Goal: Check status: Check status

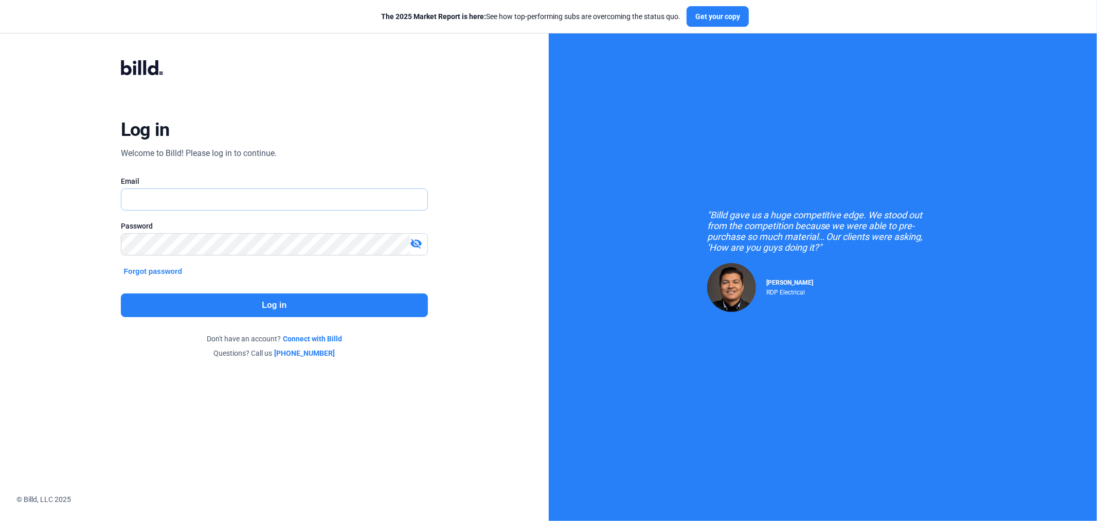
click at [263, 198] on input "text" at bounding box center [274, 199] width 306 height 21
type input "[EMAIL_ADDRESS][DOMAIN_NAME]"
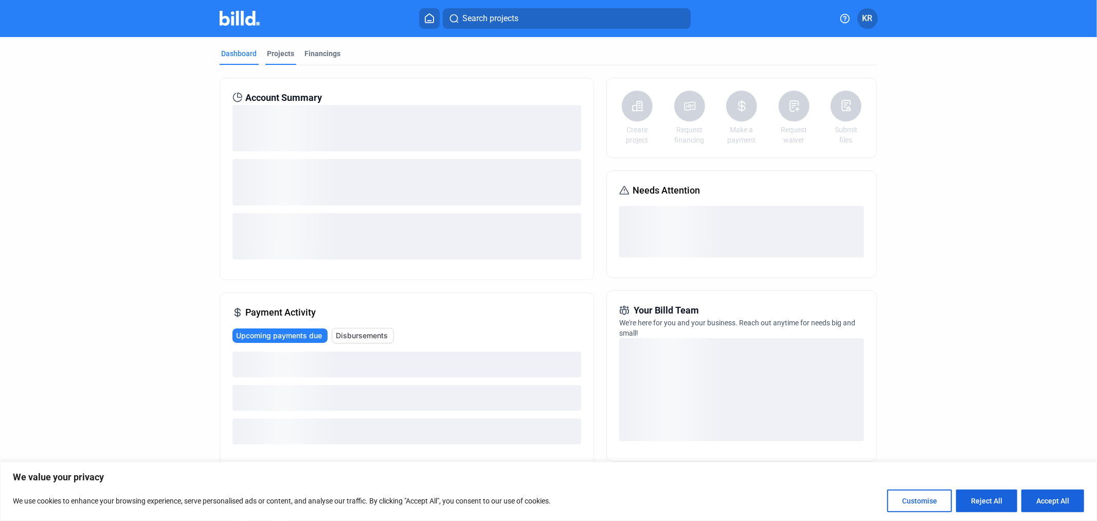
click at [267, 53] on div "Projects" at bounding box center [280, 53] width 27 height 10
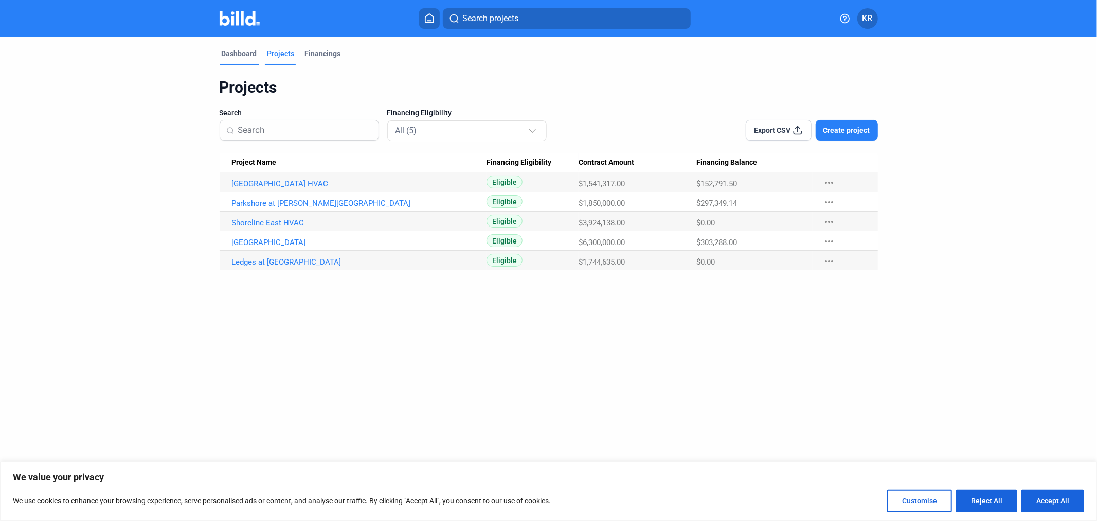
click at [229, 50] on div "Dashboard" at bounding box center [239, 53] width 35 height 10
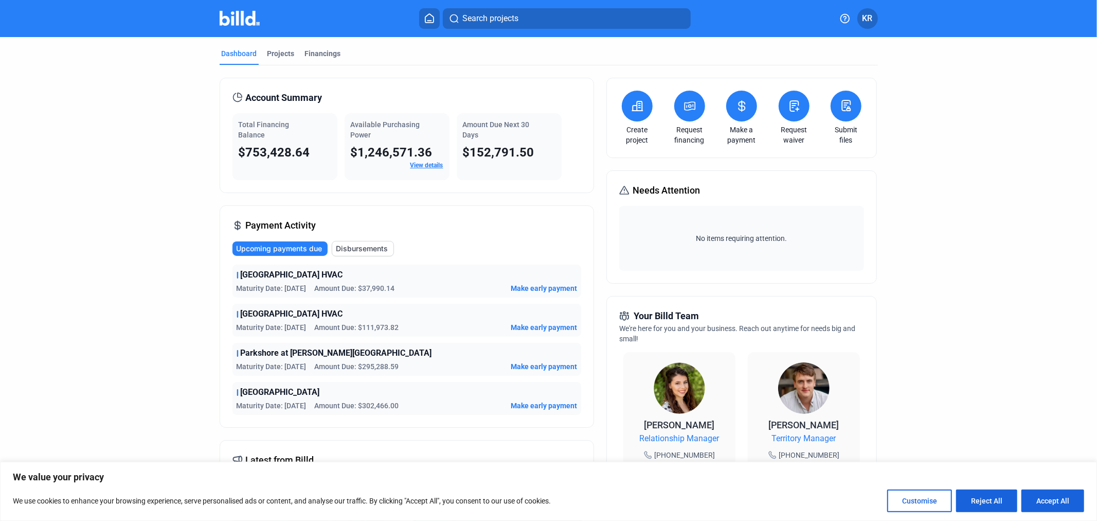
click at [355, 244] on span "Disbursements" at bounding box center [362, 248] width 52 height 10
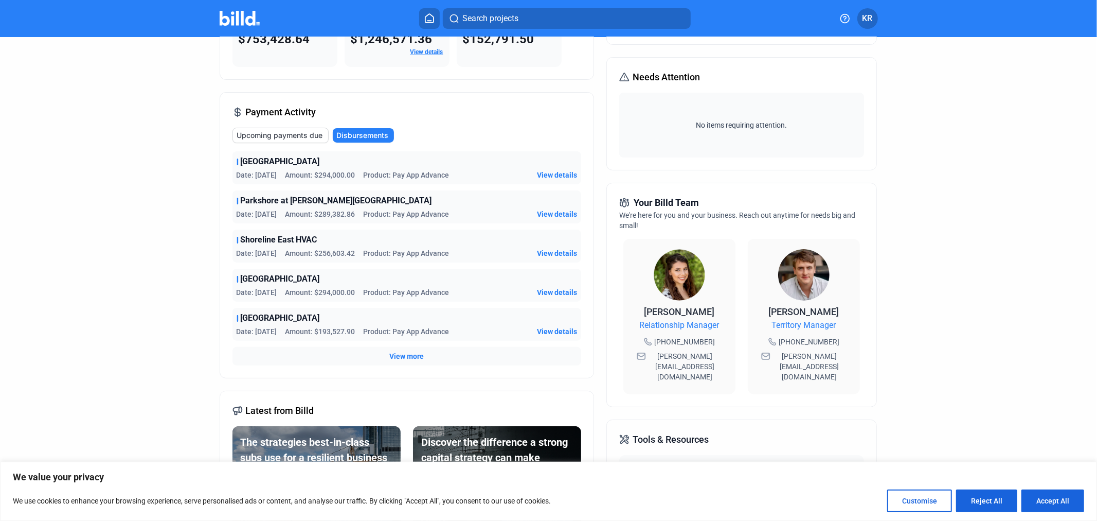
scroll to position [114, 0]
click at [413, 355] on span "View more" at bounding box center [406, 355] width 34 height 10
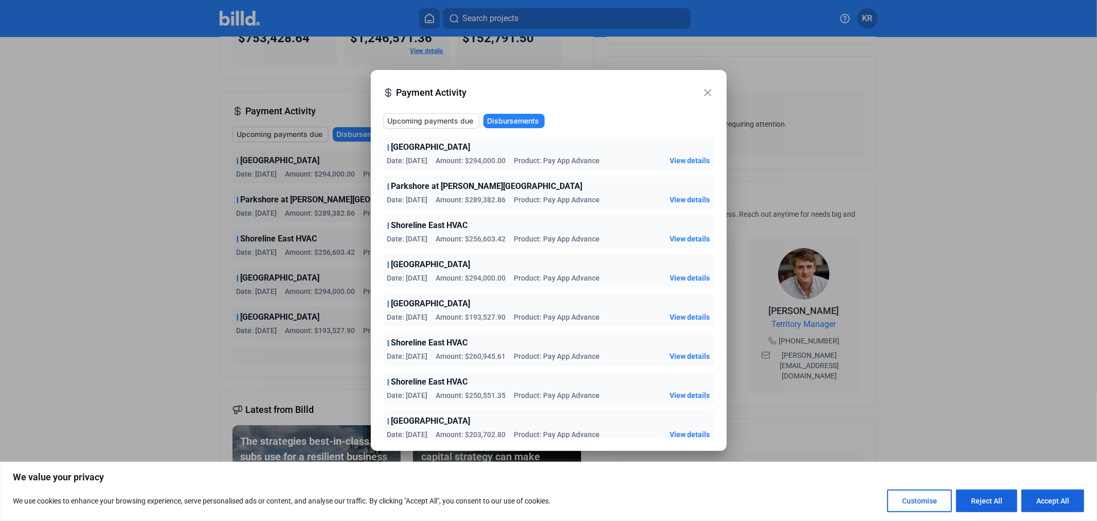
click at [708, 95] on mat-icon "close" at bounding box center [708, 92] width 12 height 12
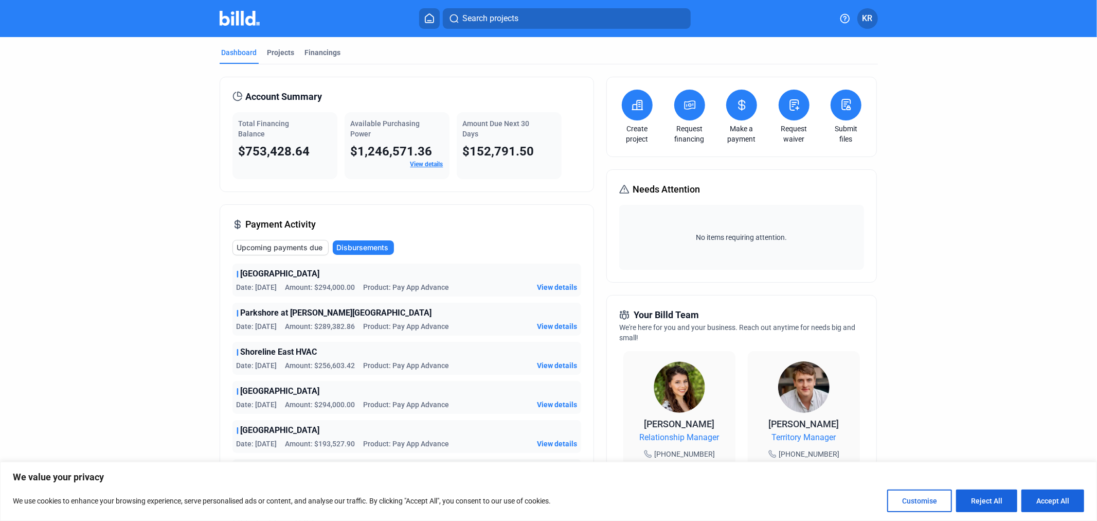
scroll to position [0, 0]
click at [274, 55] on div "Projects" at bounding box center [280, 53] width 27 height 10
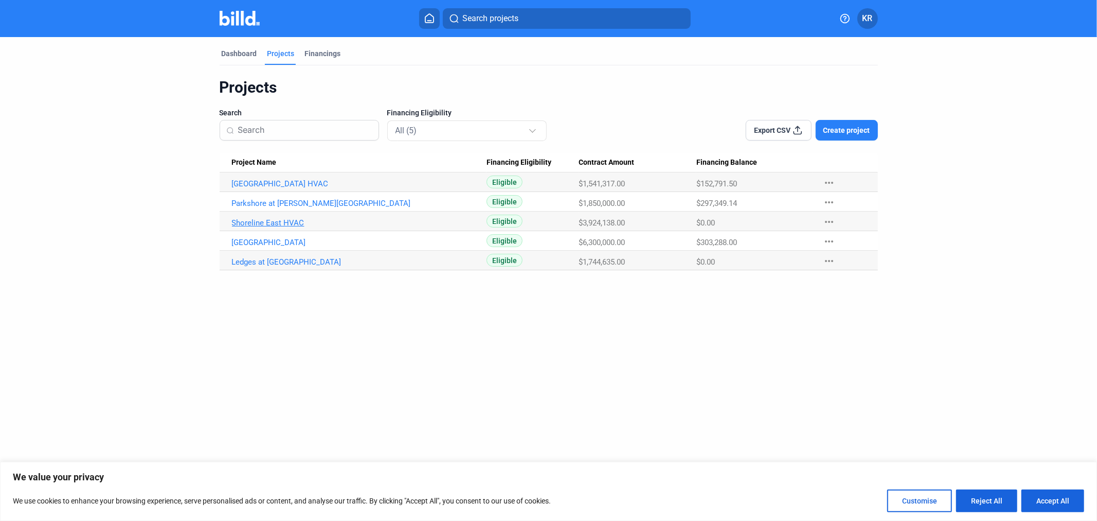
click at [280, 225] on link "Shoreline East HVAC" at bounding box center [359, 222] width 255 height 9
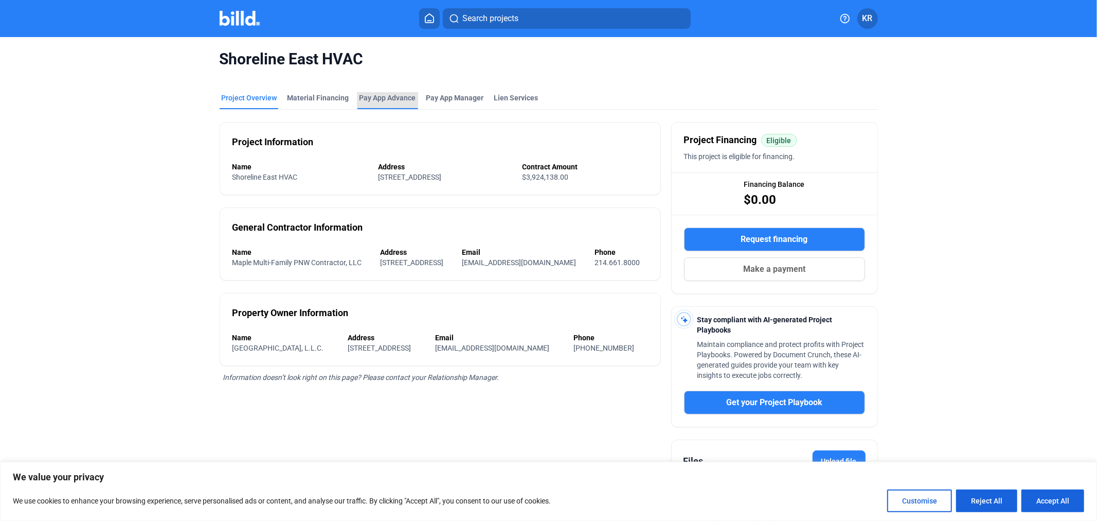
click at [380, 99] on div "Pay App Advance" at bounding box center [388, 98] width 57 height 10
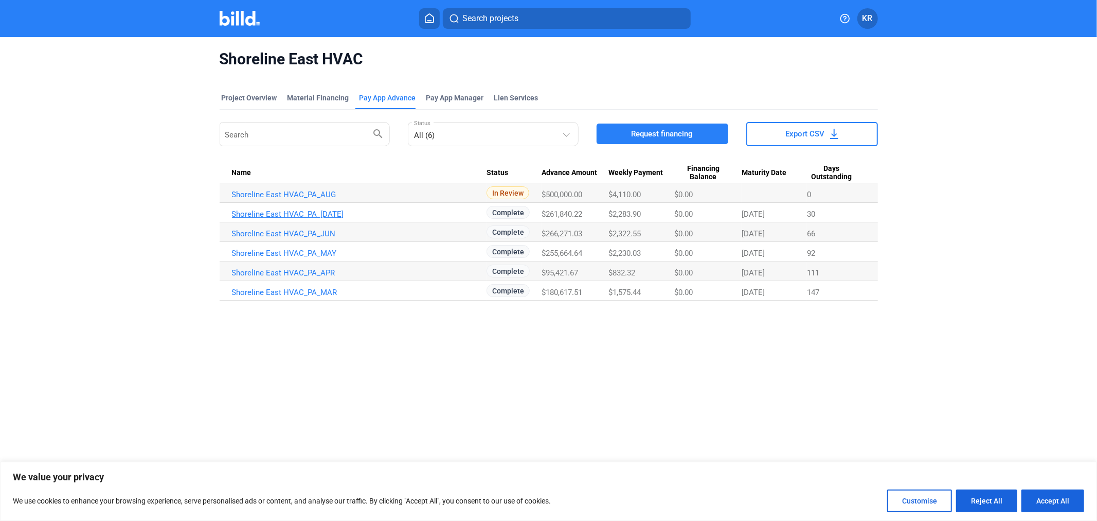
click at [328, 212] on link "Shoreline East HVAC_PA_[DATE]" at bounding box center [359, 213] width 255 height 9
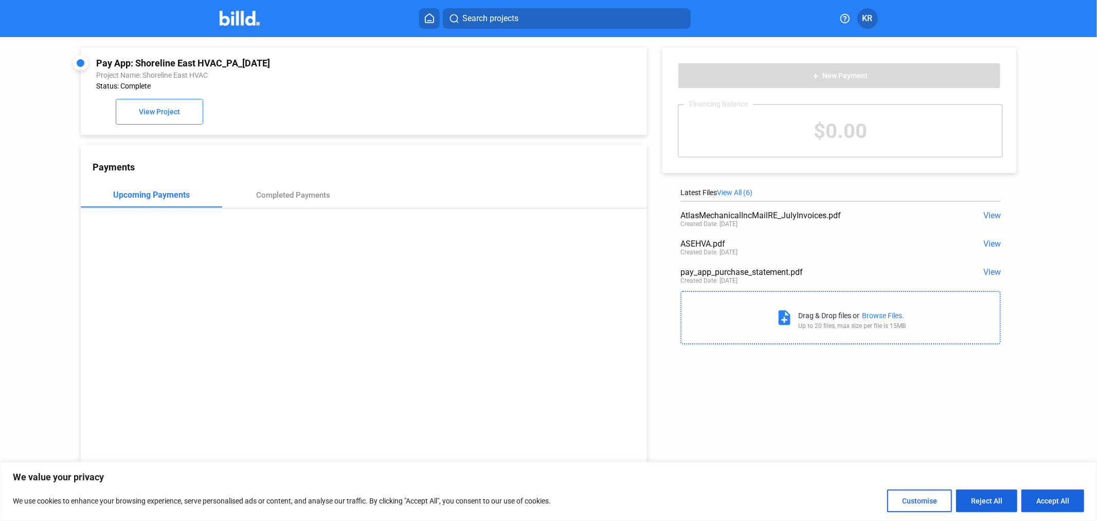
click at [991, 272] on span "View" at bounding box center [992, 272] width 17 height 10
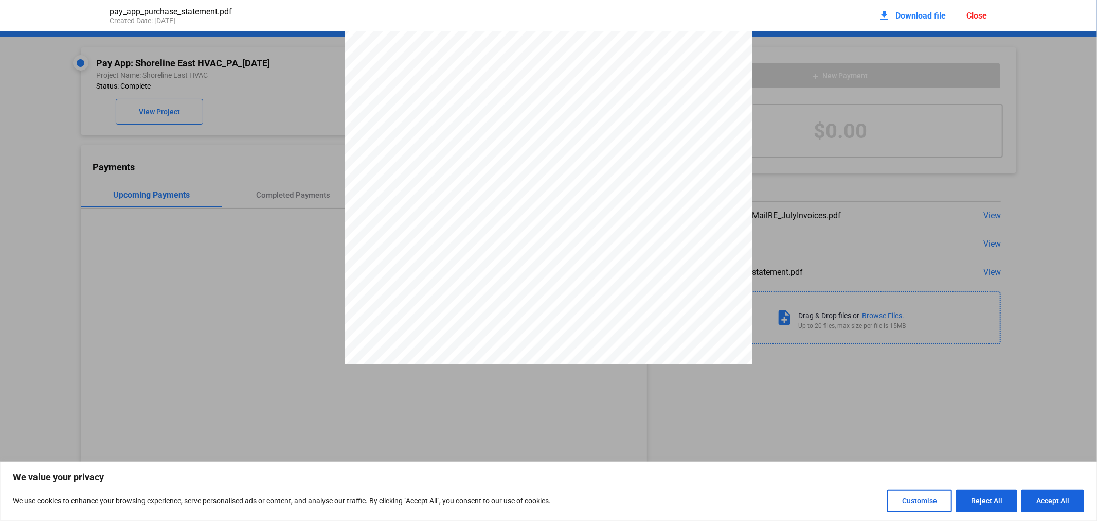
scroll to position [176, 0]
drag, startPoint x: 502, startPoint y: 251, endPoint x: 557, endPoint y: 248, distance: 55.1
click at [557, 248] on div "PAY APP PURCHASE STATEMENT This PAY APP PURCHASE STATEMENT is being executed an…" at bounding box center [548, 143] width 407 height 576
click at [577, 244] on div "PAY APP PURCHASE STATEMENT This PAY APP PURCHASE STATEMENT is being executed an…" at bounding box center [548, 143] width 407 height 576
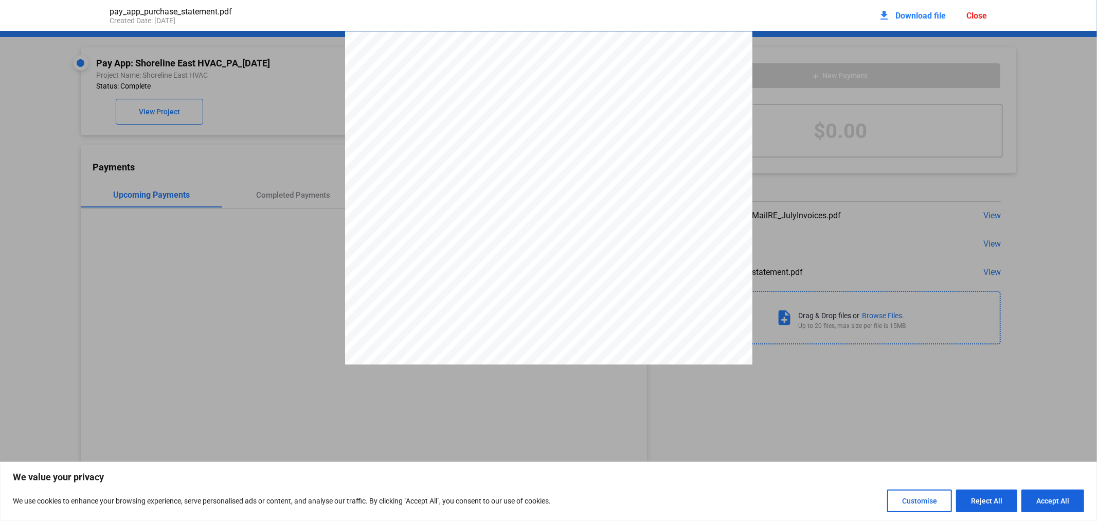
click at [927, 14] on span "Download file" at bounding box center [921, 16] width 50 height 10
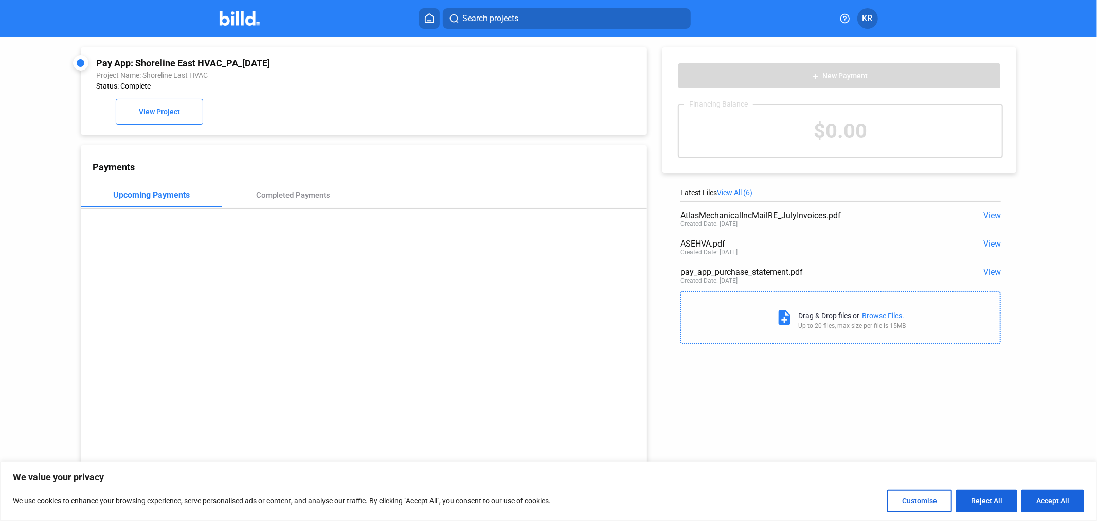
click at [248, 28] on mat-toolbar "Search projects KR" at bounding box center [548, 18] width 1097 height 37
click at [247, 24] on img at bounding box center [240, 18] width 41 height 15
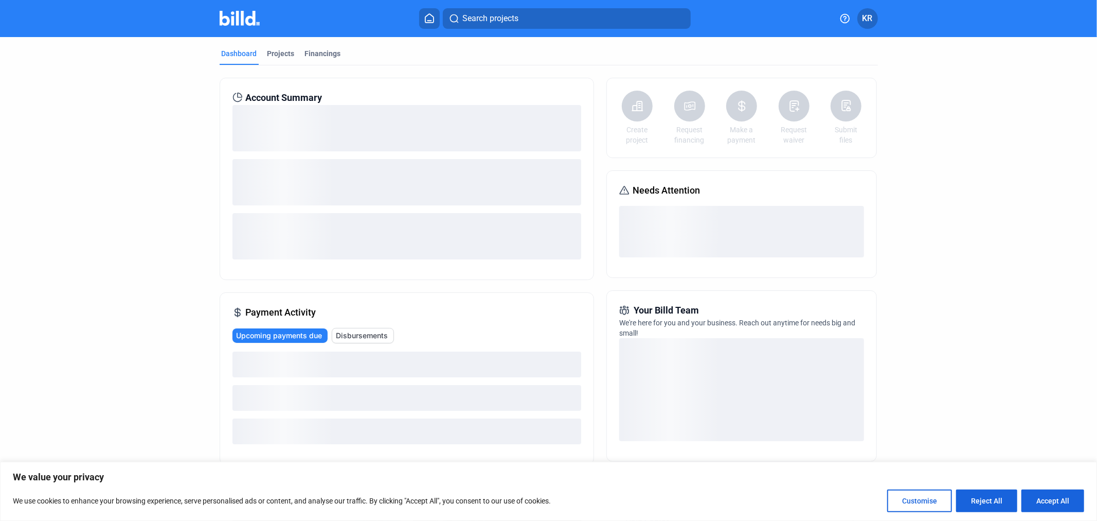
click at [357, 376] on ngx-skeleton-loader at bounding box center [407, 413] width 349 height 75
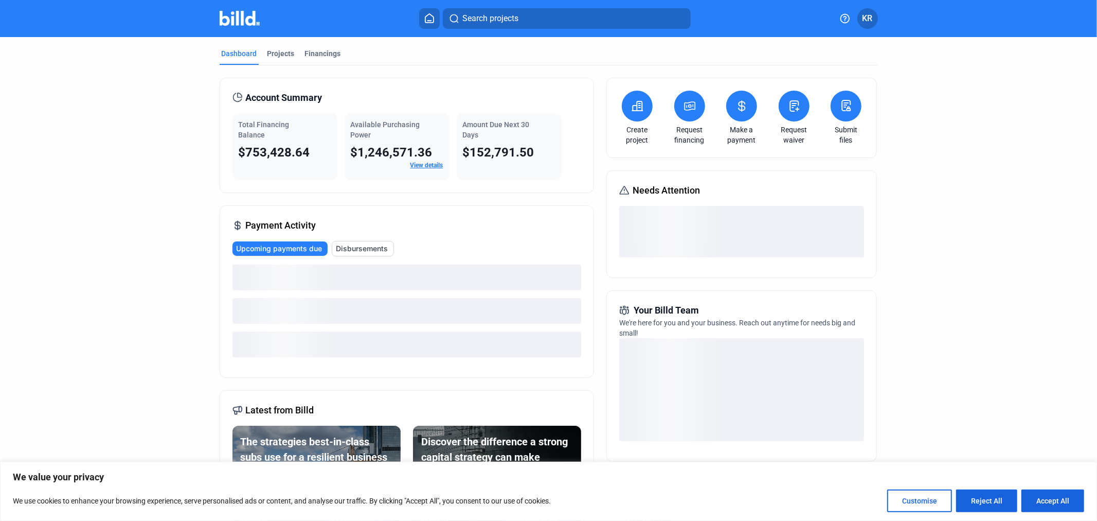
click at [368, 249] on span "Disbursements" at bounding box center [362, 248] width 52 height 10
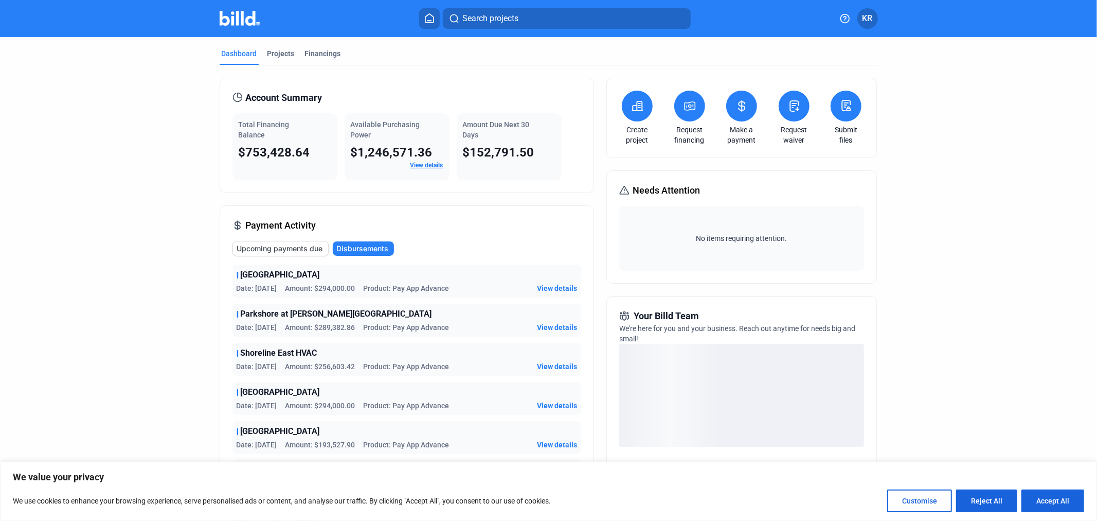
scroll to position [114, 0]
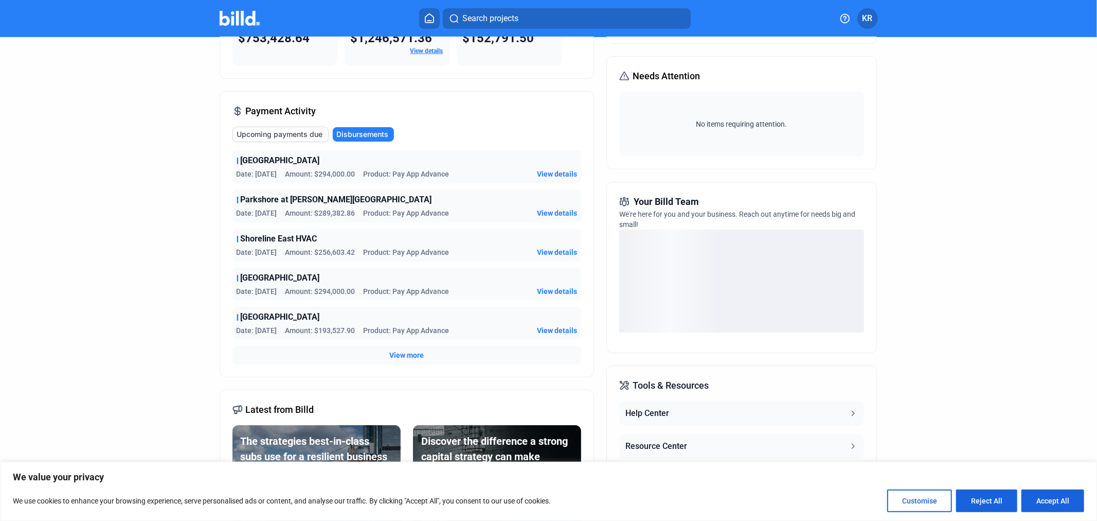
click at [417, 355] on span "View more" at bounding box center [406, 355] width 34 height 10
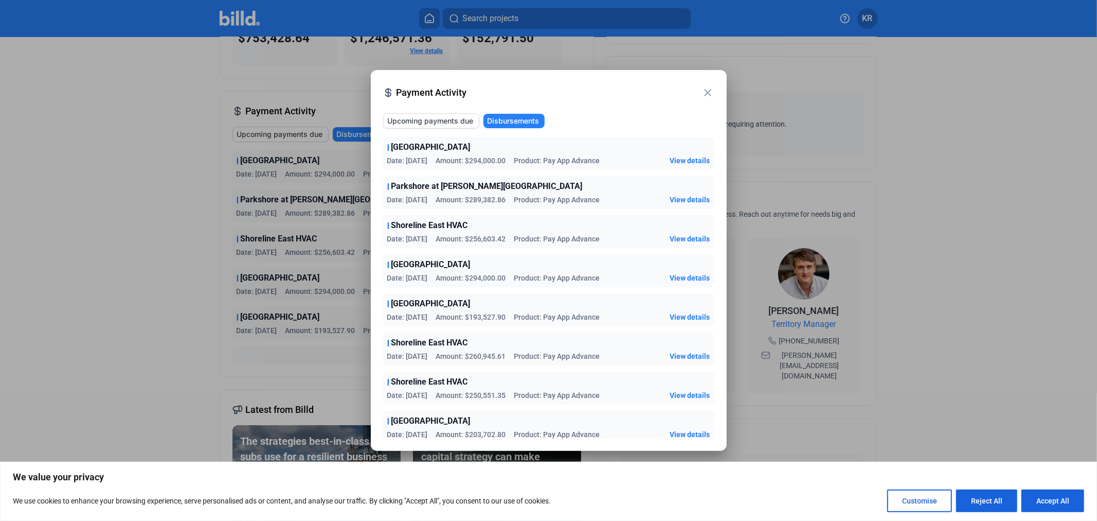
click at [707, 96] on mat-icon "close" at bounding box center [708, 92] width 12 height 12
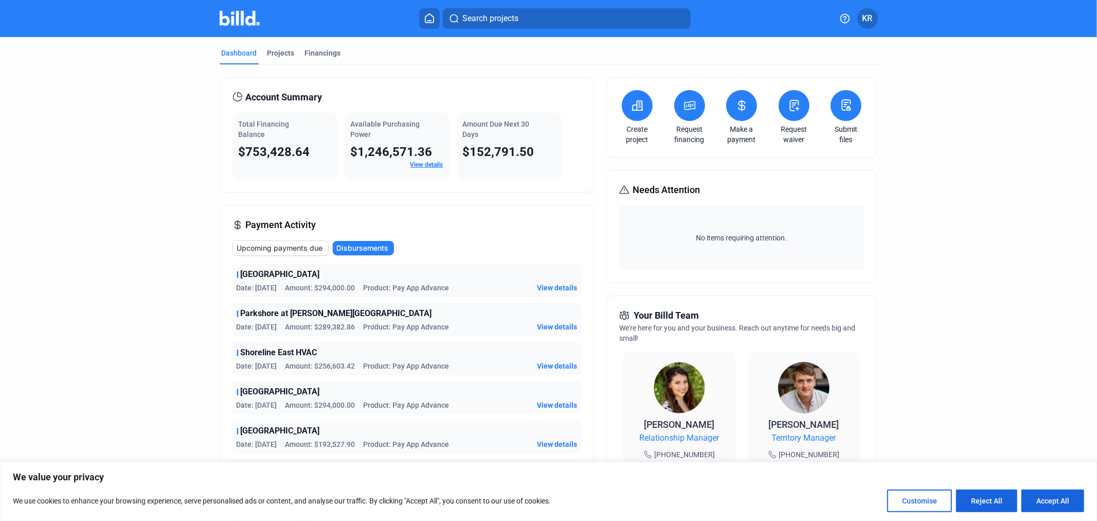
scroll to position [0, 0]
click at [274, 53] on div "Projects" at bounding box center [280, 53] width 27 height 10
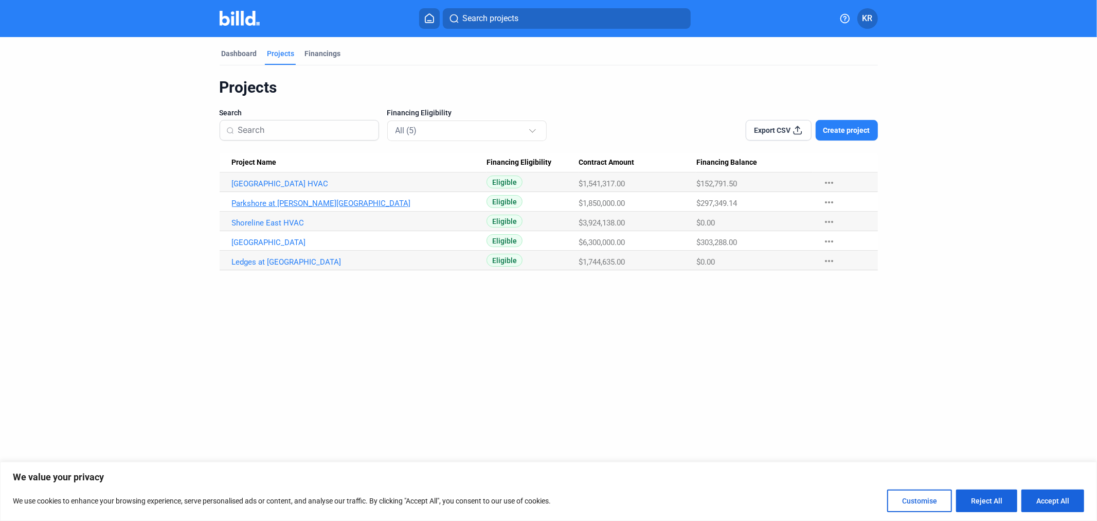
click at [313, 202] on link "Parkshore at [PERSON_NAME][GEOGRAPHIC_DATA]" at bounding box center [359, 203] width 255 height 9
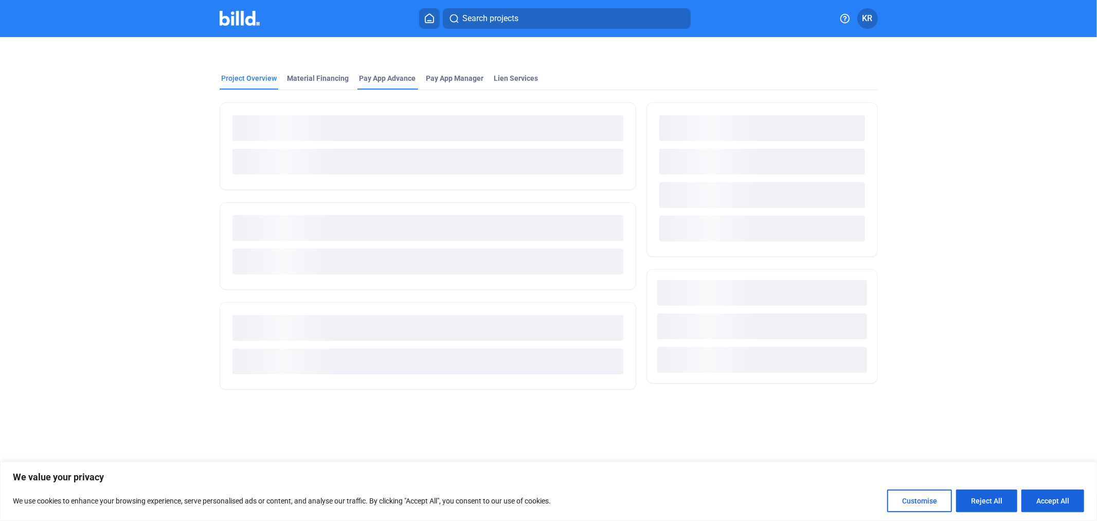
click at [386, 79] on div "Pay App Advance" at bounding box center [388, 78] width 57 height 10
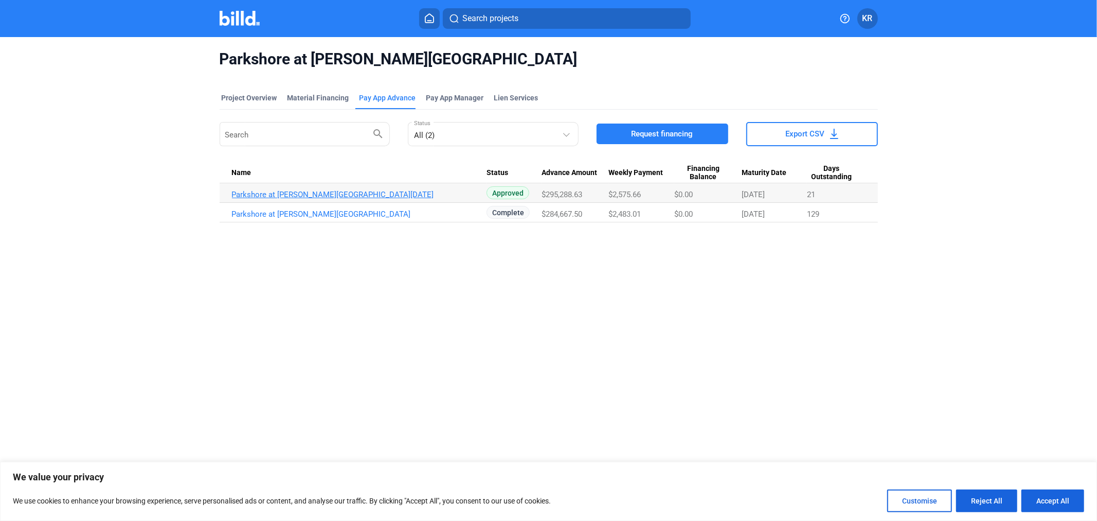
click at [327, 192] on link "Parkshore at [PERSON_NAME][GEOGRAPHIC_DATA][DATE]" at bounding box center [359, 194] width 255 height 9
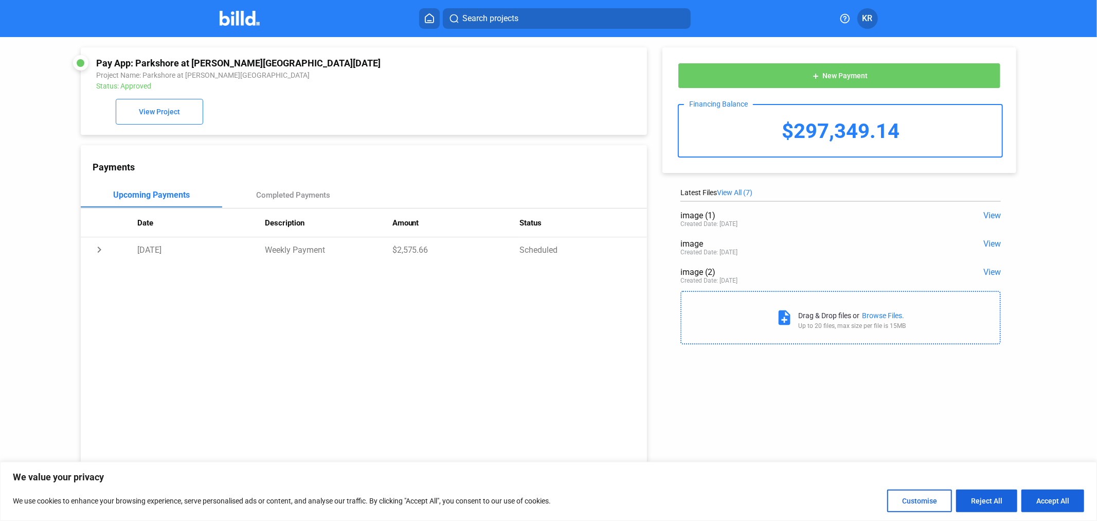
click at [993, 211] on span "View" at bounding box center [992, 215] width 17 height 10
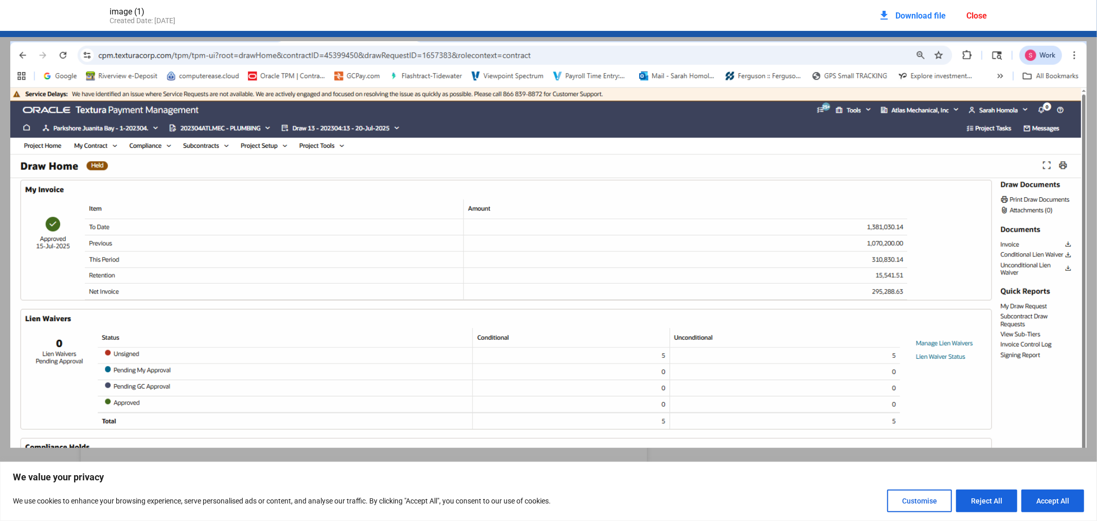
click at [980, 17] on div "Close" at bounding box center [977, 16] width 21 height 10
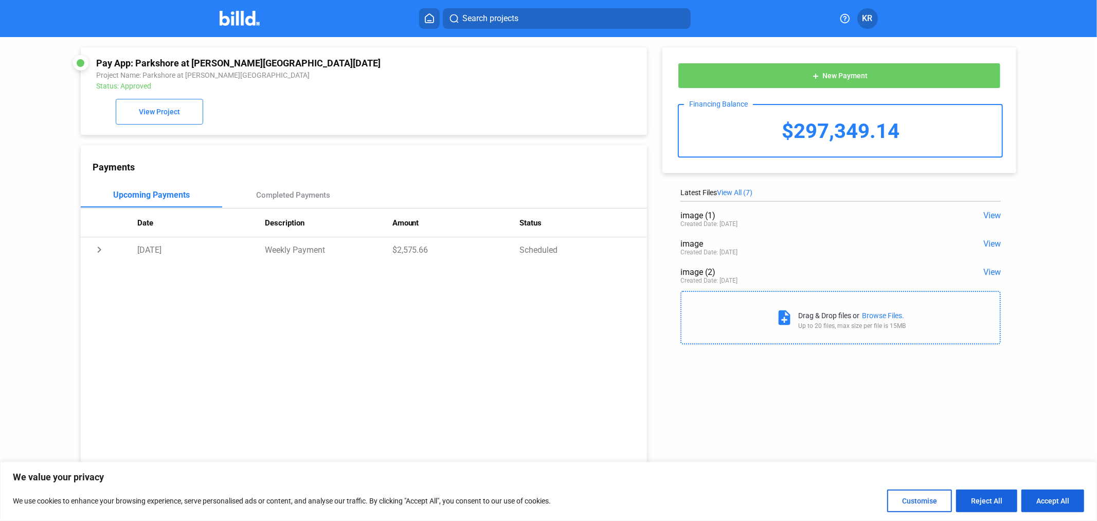
click at [989, 264] on div "image (2) View Created Date: [DATE]" at bounding box center [841, 276] width 320 height 28
click at [990, 270] on span "View" at bounding box center [992, 272] width 17 height 10
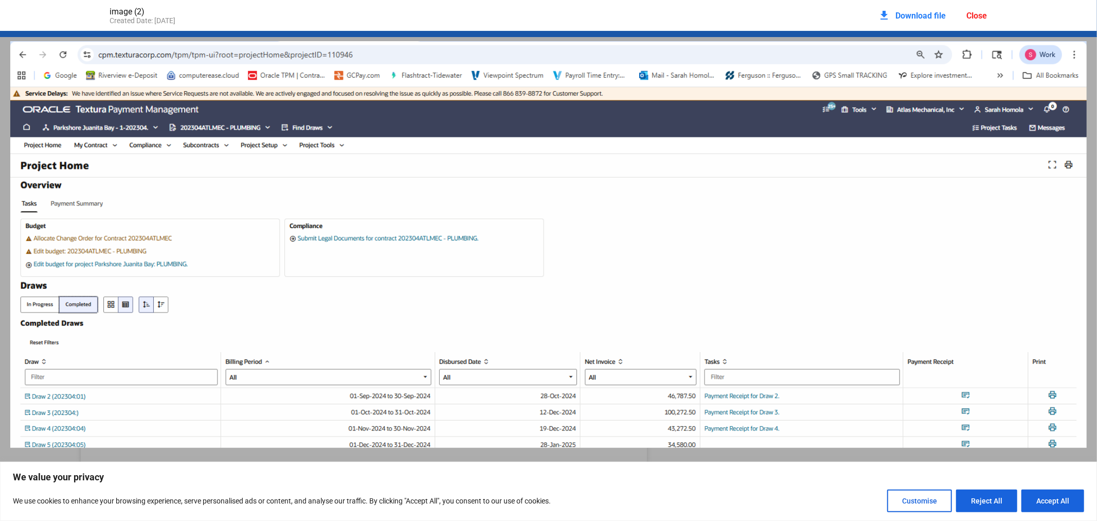
click at [976, 13] on div "Close" at bounding box center [977, 16] width 21 height 10
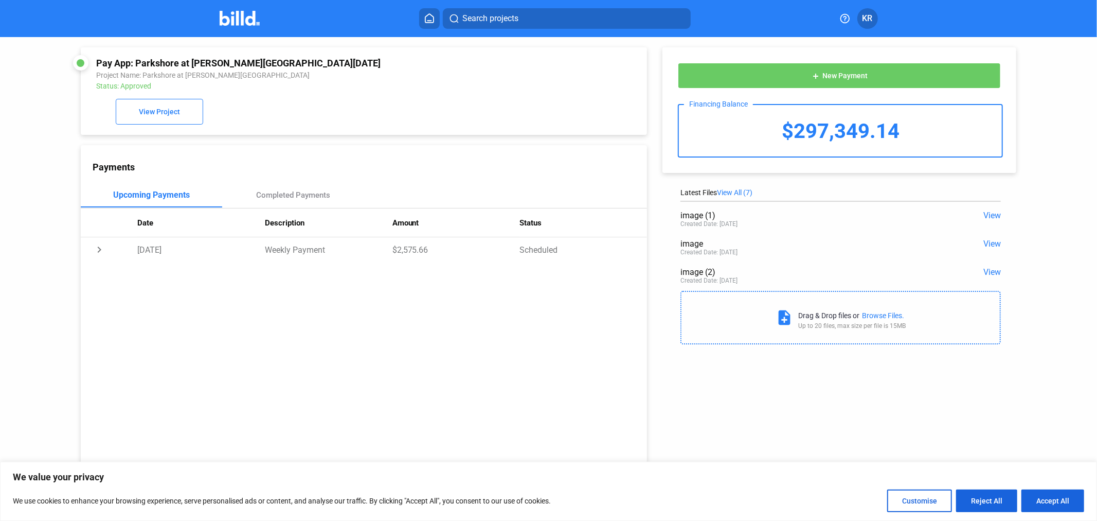
click at [994, 240] on span "View" at bounding box center [992, 244] width 17 height 10
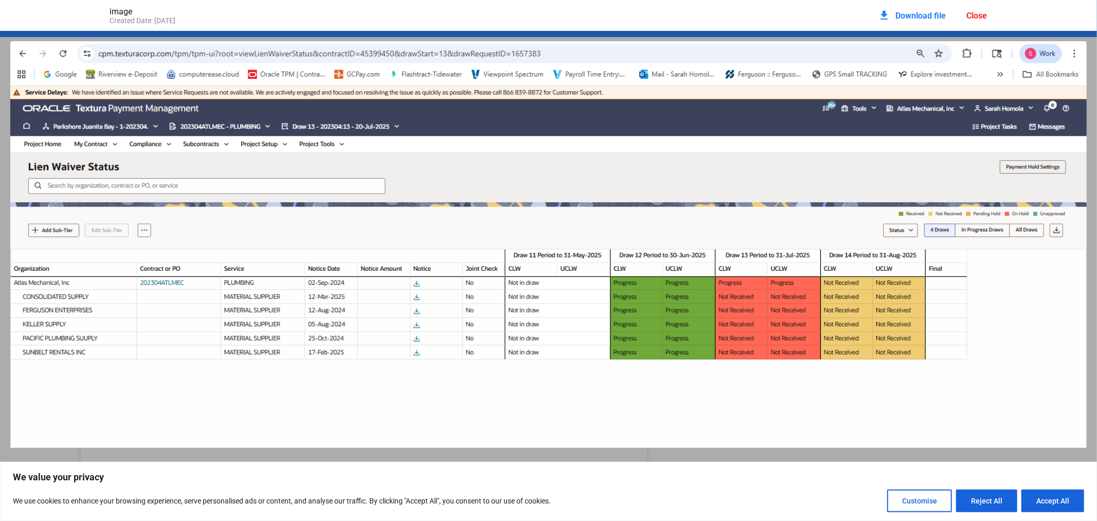
click at [971, 17] on div "Close" at bounding box center [977, 16] width 21 height 10
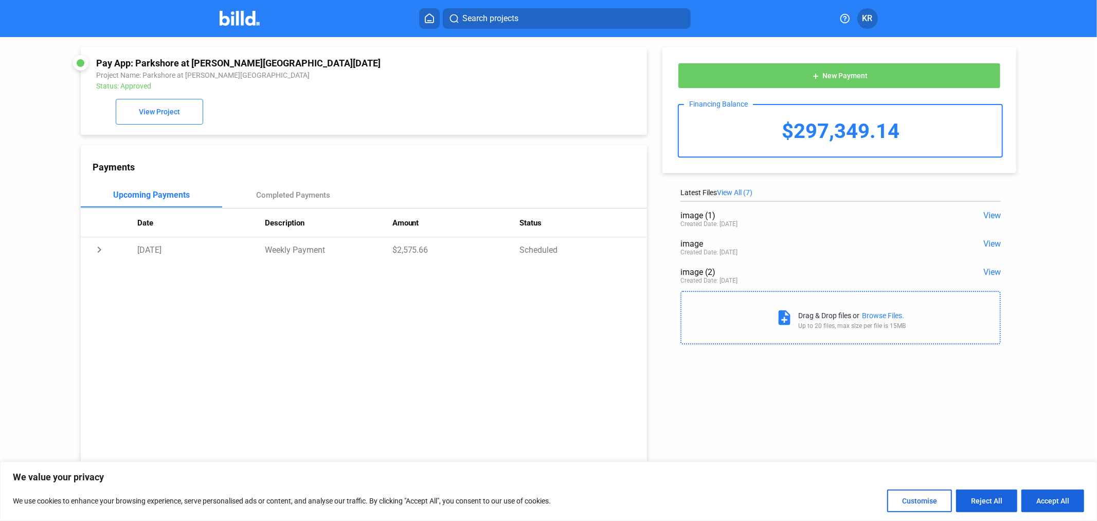
click at [740, 189] on span "View All (7)" at bounding box center [734, 192] width 35 height 8
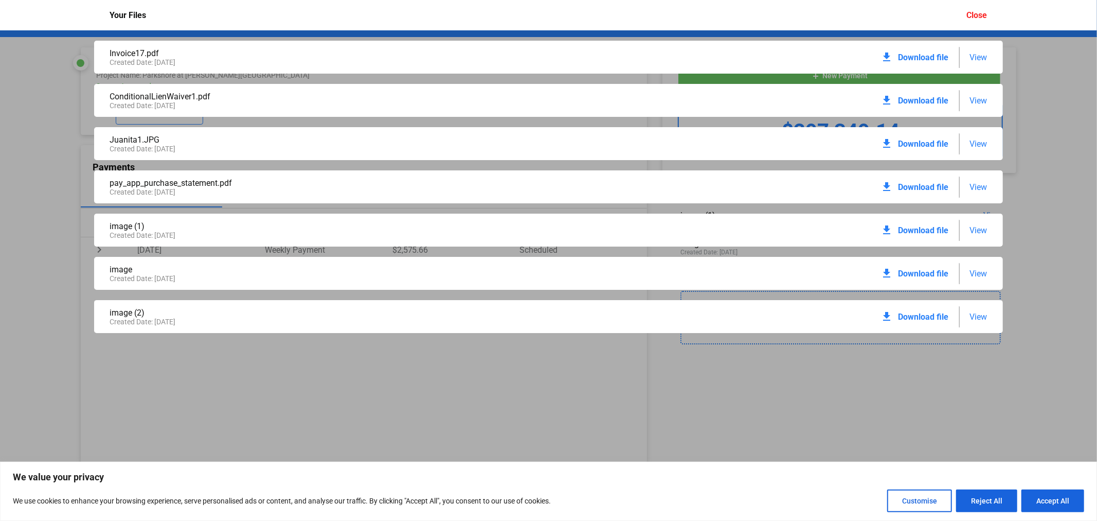
click at [985, 184] on span "View" at bounding box center [978, 187] width 17 height 10
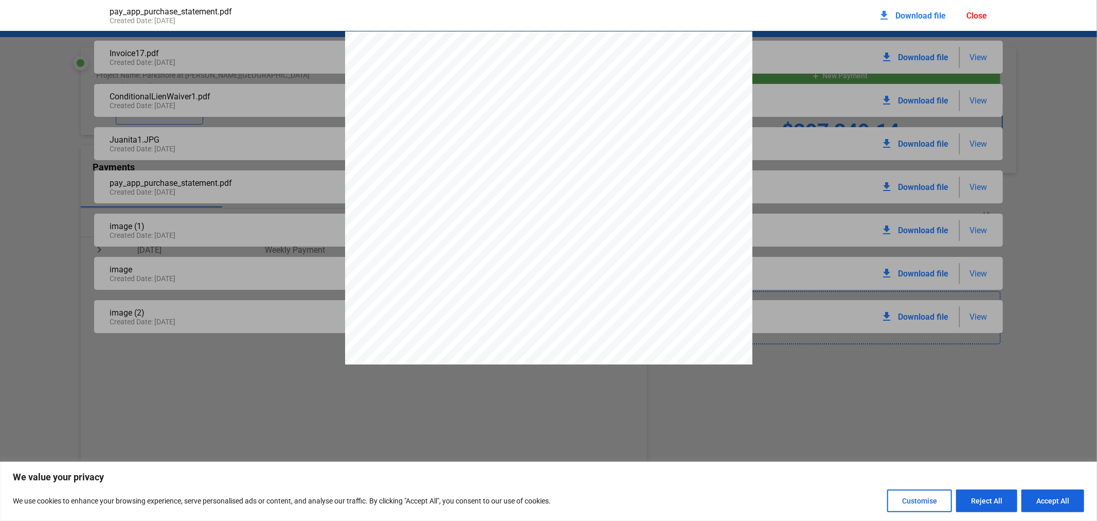
click at [915, 17] on span "Download file" at bounding box center [921, 16] width 50 height 10
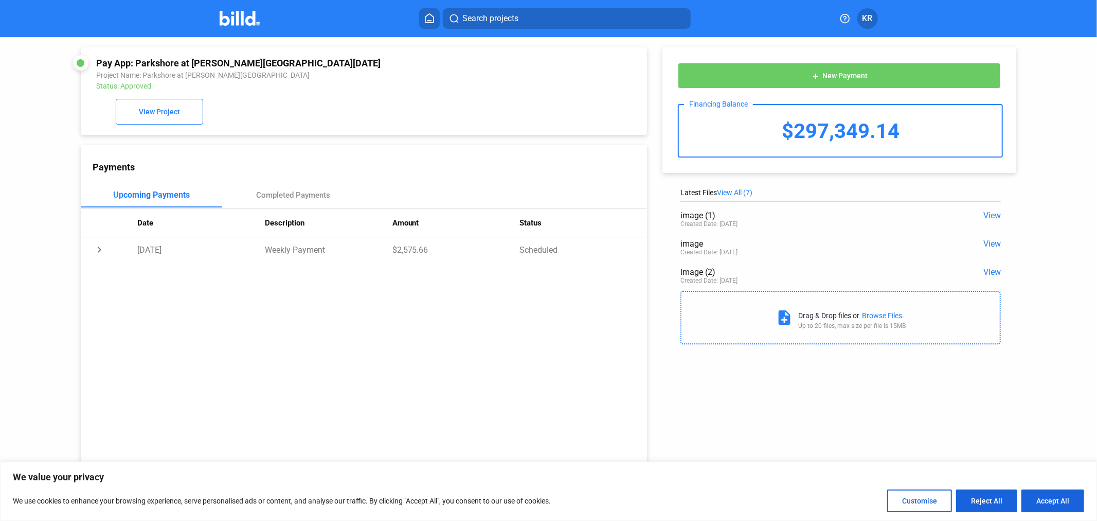
click at [242, 25] on img at bounding box center [240, 18] width 41 height 15
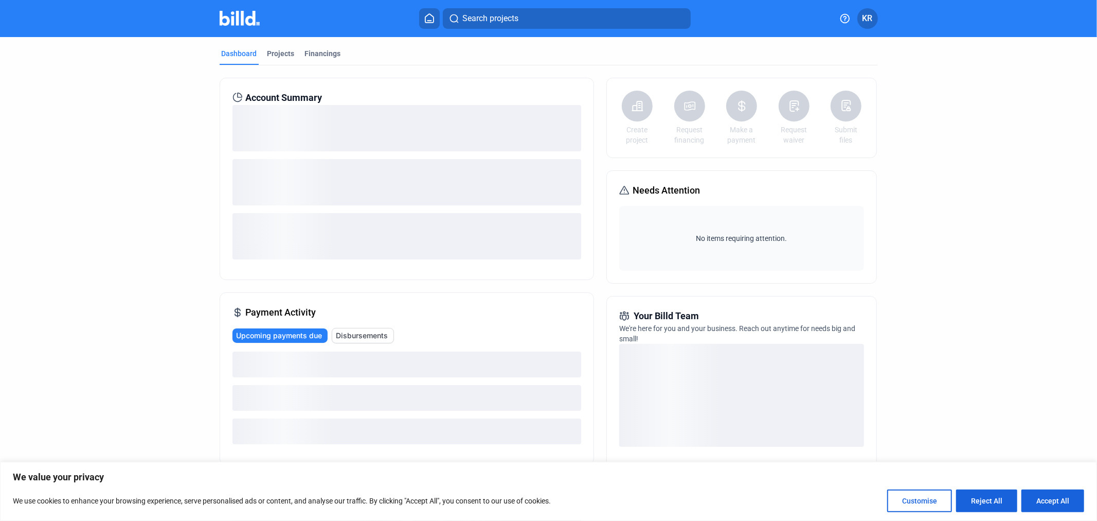
click at [366, 337] on span "Disbursements" at bounding box center [362, 335] width 52 height 10
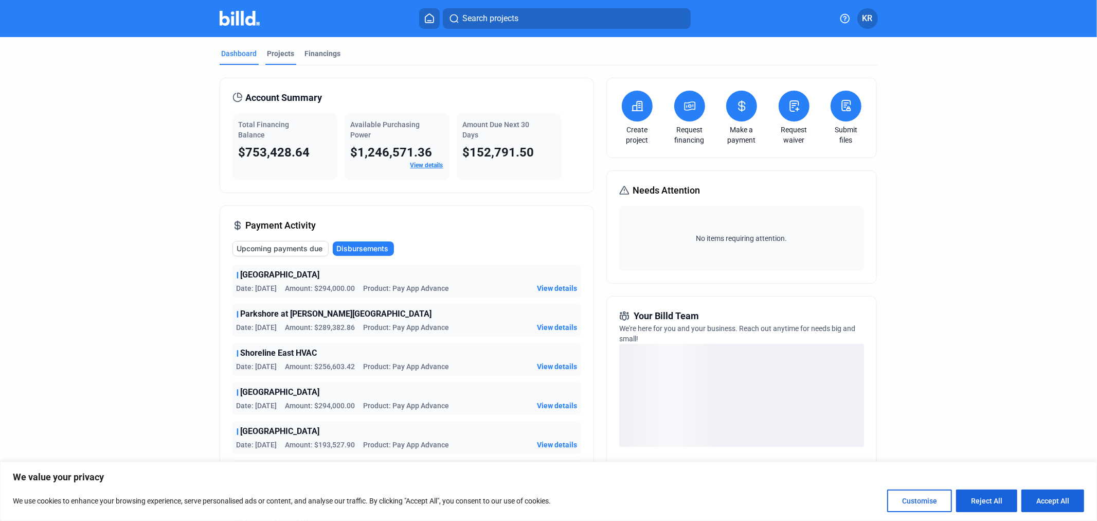
click at [279, 58] on div "Projects" at bounding box center [280, 53] width 27 height 10
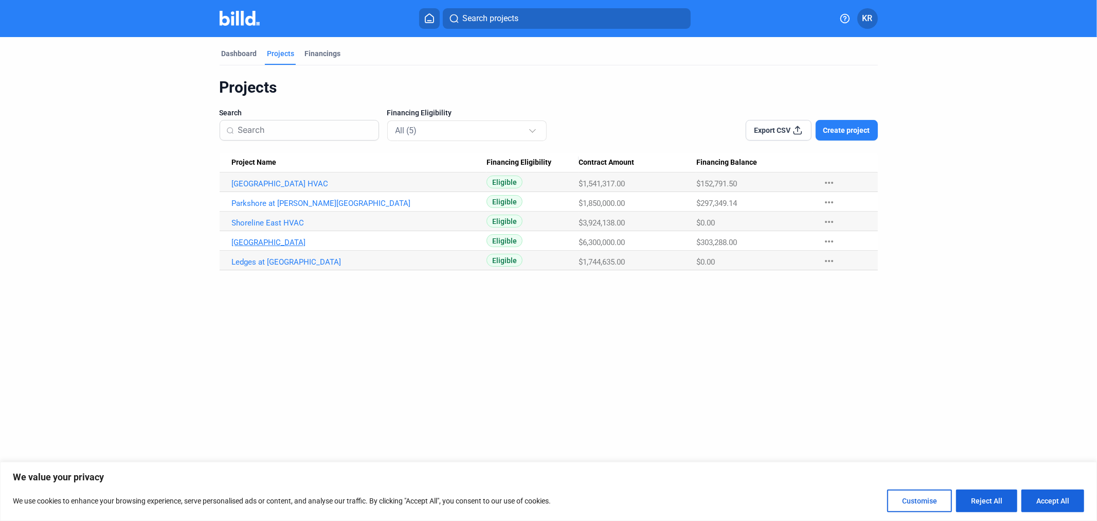
click at [275, 241] on link "[GEOGRAPHIC_DATA]" at bounding box center [359, 242] width 255 height 9
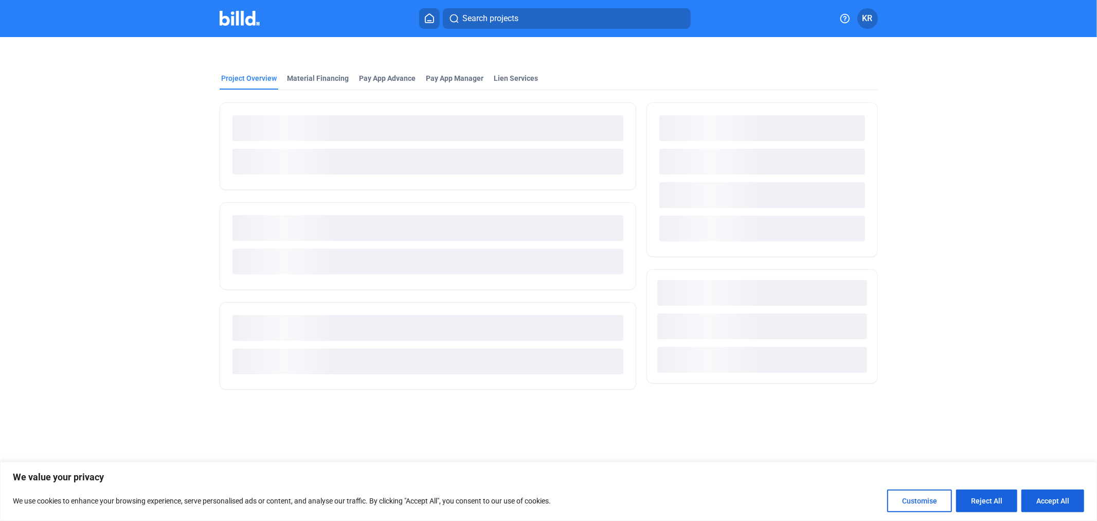
click at [390, 79] on div "Pay App Advance" at bounding box center [388, 78] width 57 height 10
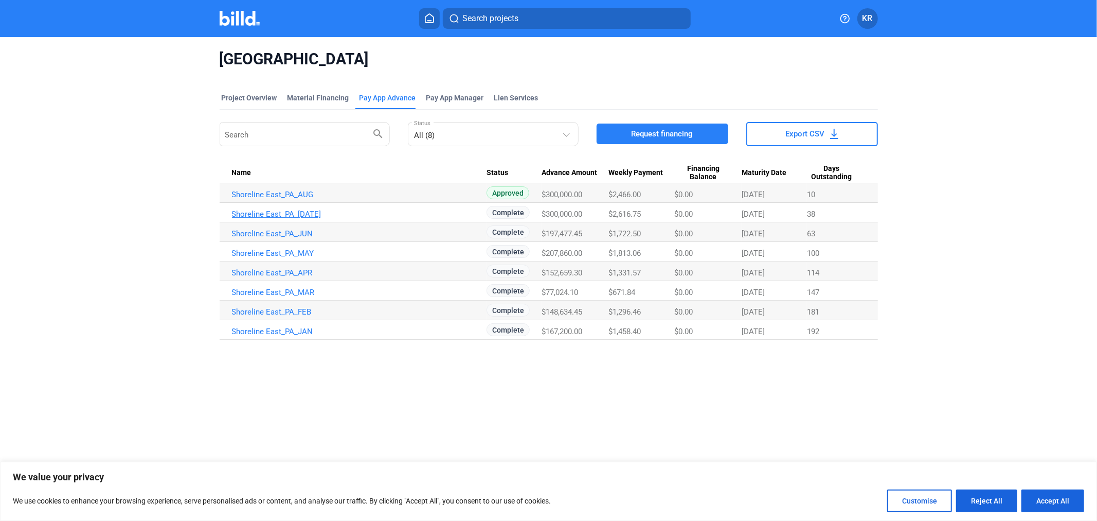
click at [305, 211] on link "Shoreline East_PA_[DATE]" at bounding box center [359, 213] width 255 height 9
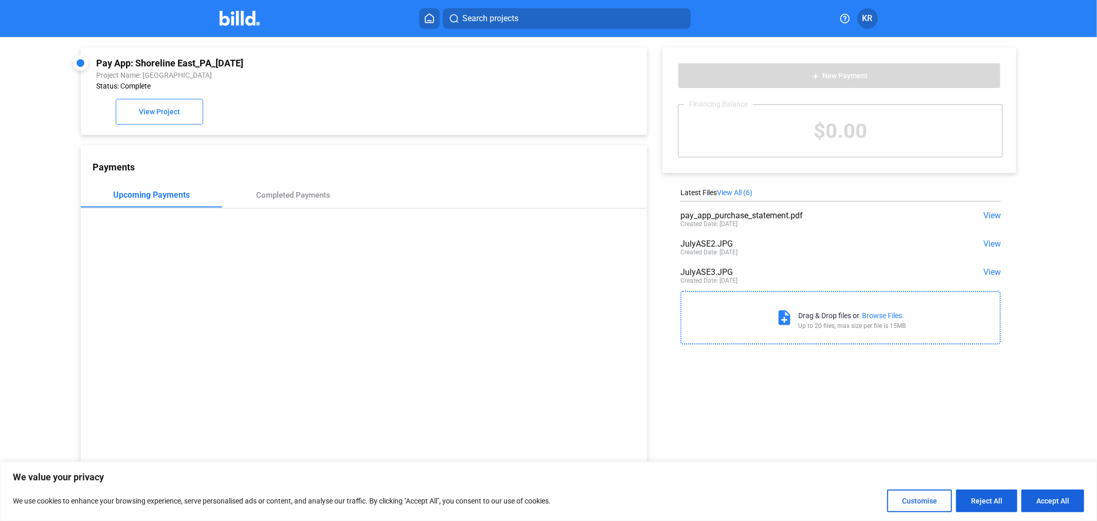
click at [986, 216] on span "View" at bounding box center [992, 215] width 17 height 10
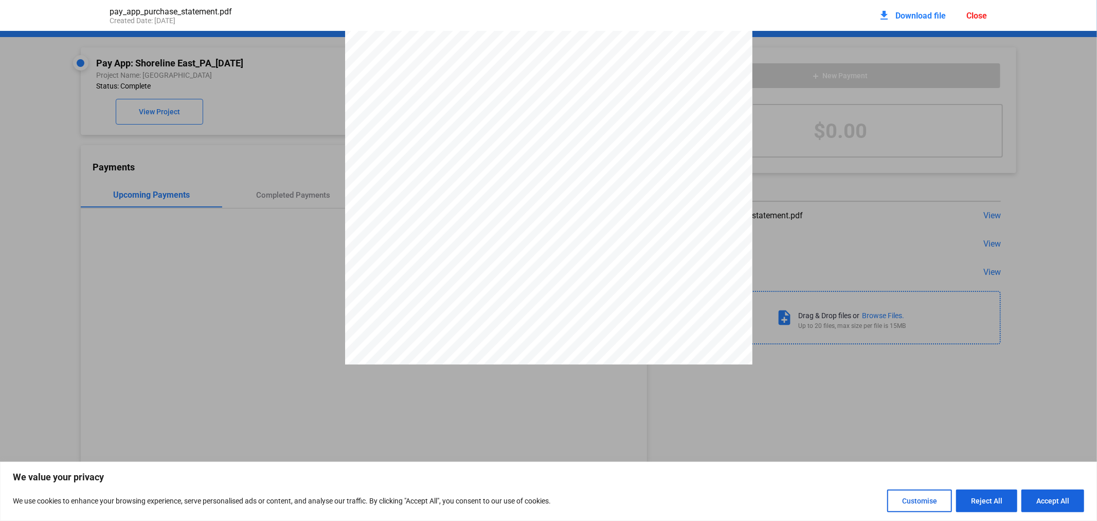
scroll to position [234, 0]
click at [925, 14] on span "Download file" at bounding box center [921, 16] width 50 height 10
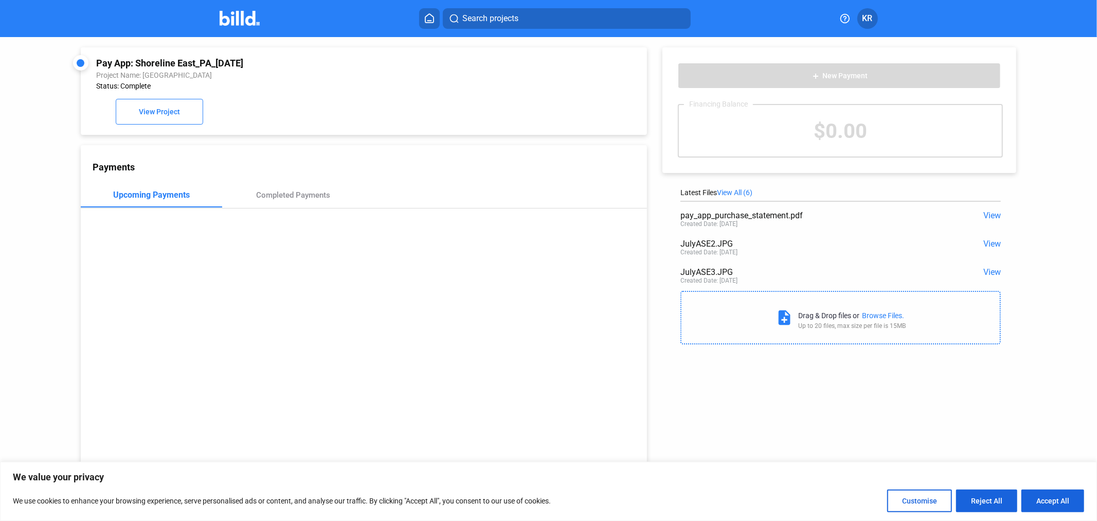
click at [244, 20] on img at bounding box center [240, 18] width 41 height 15
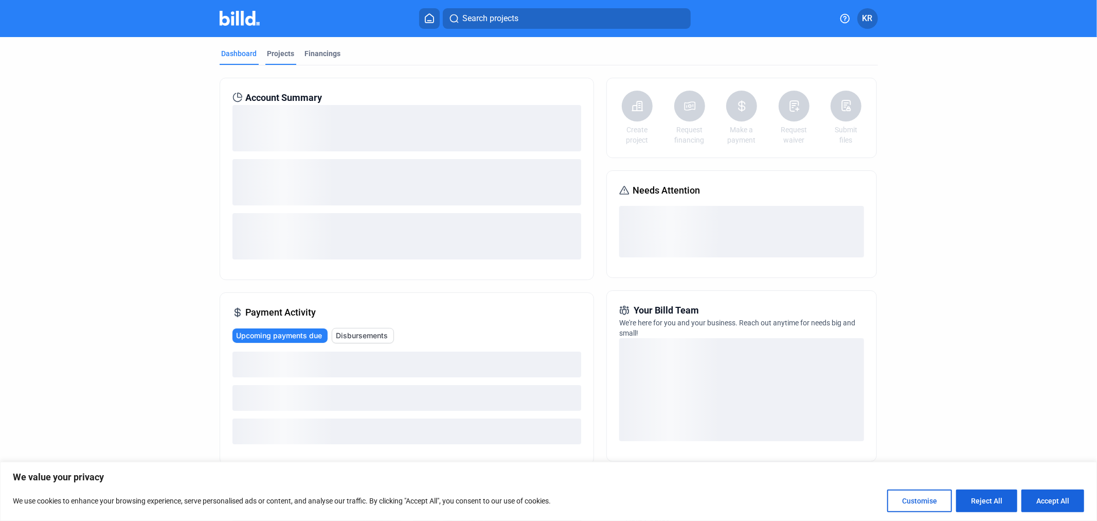
click at [291, 52] on div "Projects" at bounding box center [280, 56] width 31 height 16
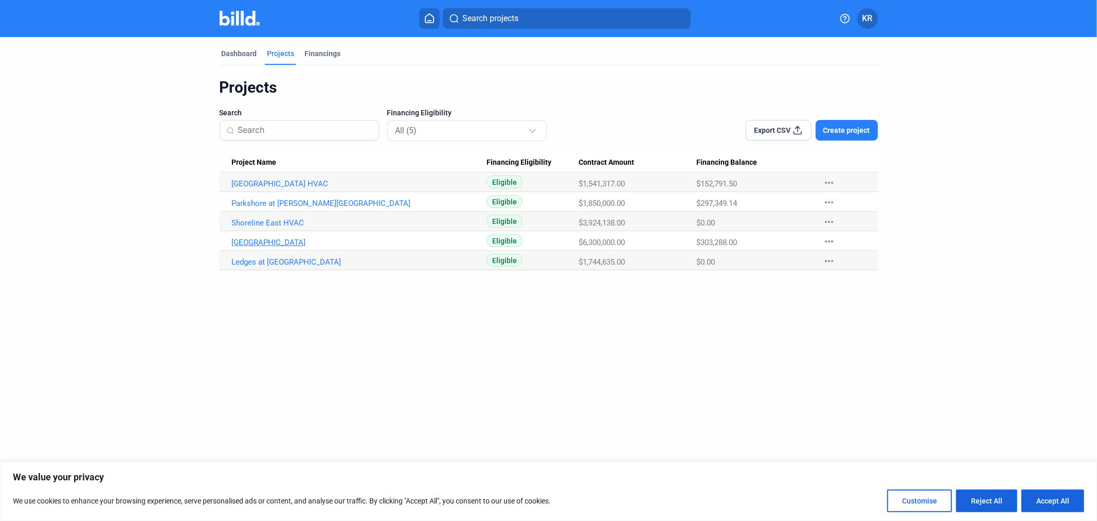
click at [281, 239] on link "[GEOGRAPHIC_DATA]" at bounding box center [359, 242] width 255 height 9
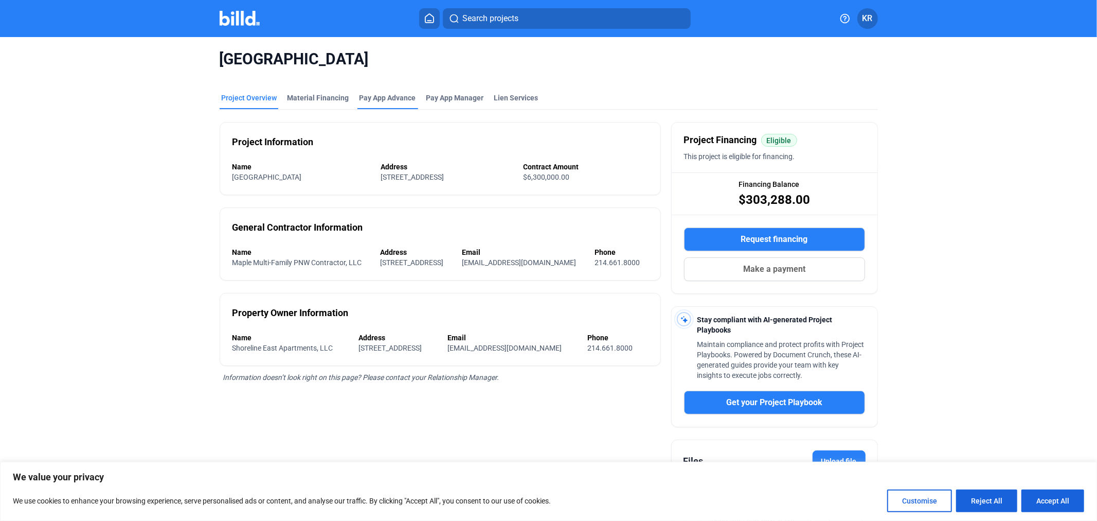
click at [376, 103] on div "Pay App Advance" at bounding box center [388, 101] width 61 height 16
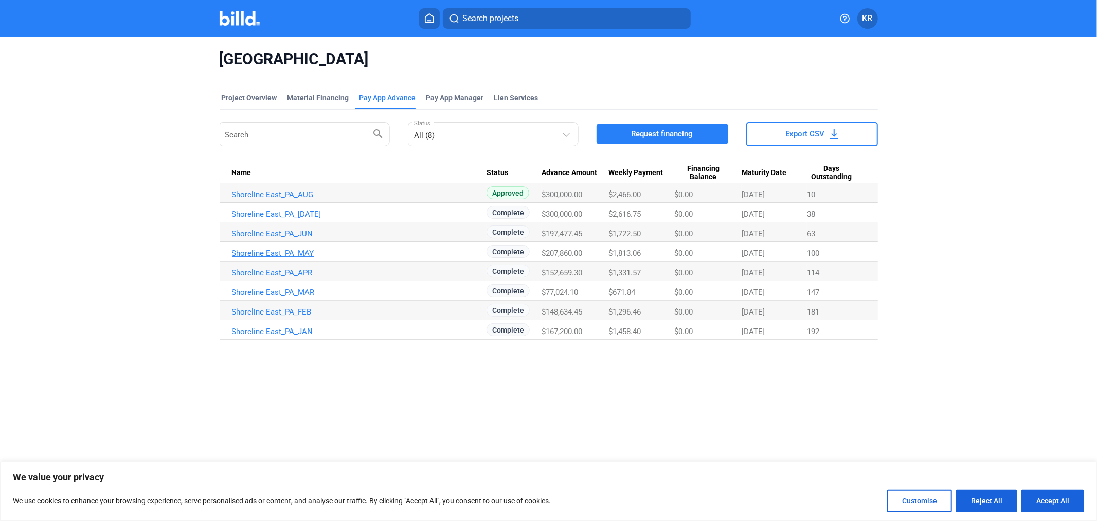
click at [312, 253] on link "Shoreline East_PA_MAY" at bounding box center [359, 252] width 255 height 9
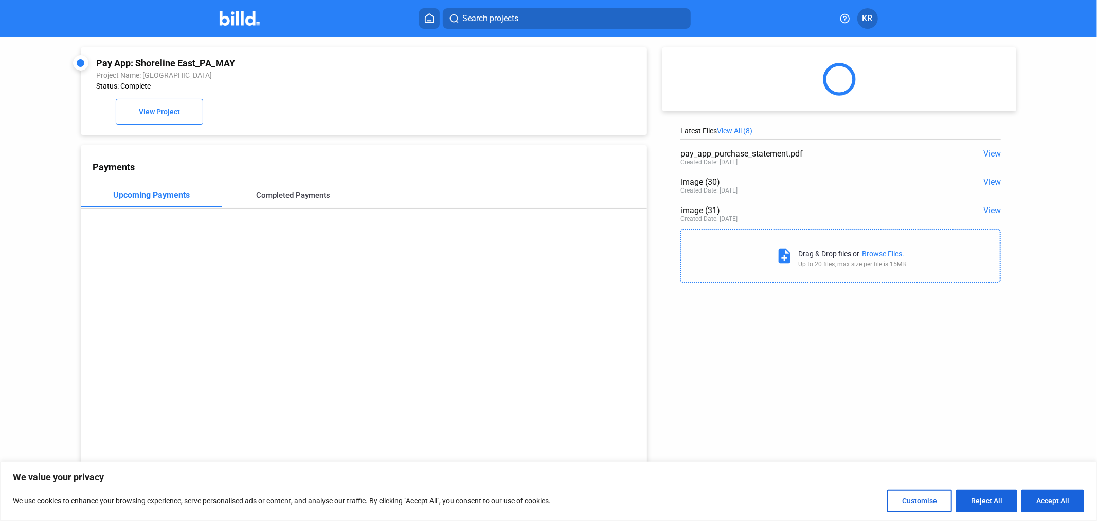
click at [304, 192] on div "Completed Payments" at bounding box center [293, 194] width 74 height 9
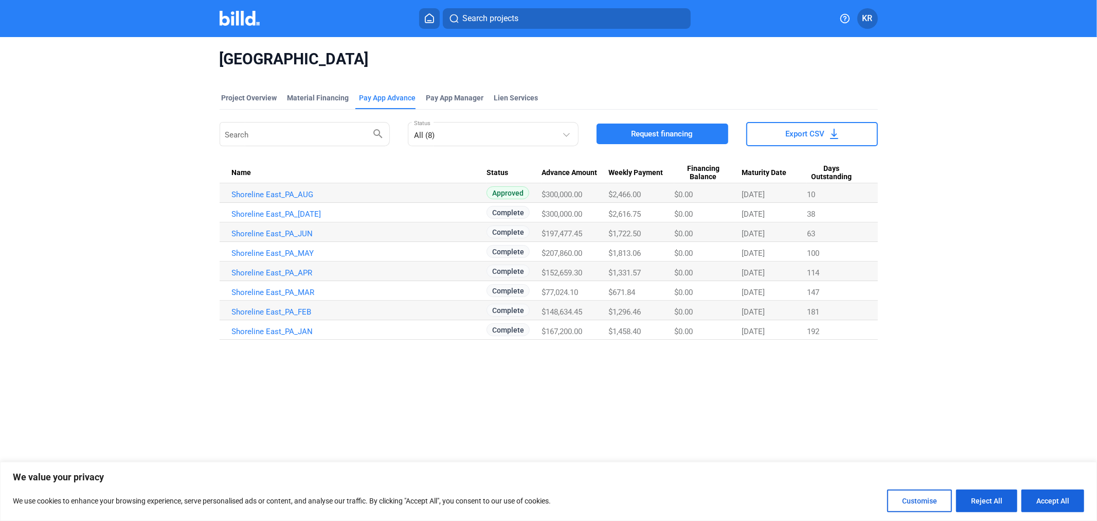
click at [576, 235] on span "$197,477.45" at bounding box center [562, 233] width 41 height 9
click at [576, 254] on span "$207,860.00" at bounding box center [562, 252] width 41 height 9
click at [577, 233] on span "$197,477.45" at bounding box center [562, 233] width 41 height 9
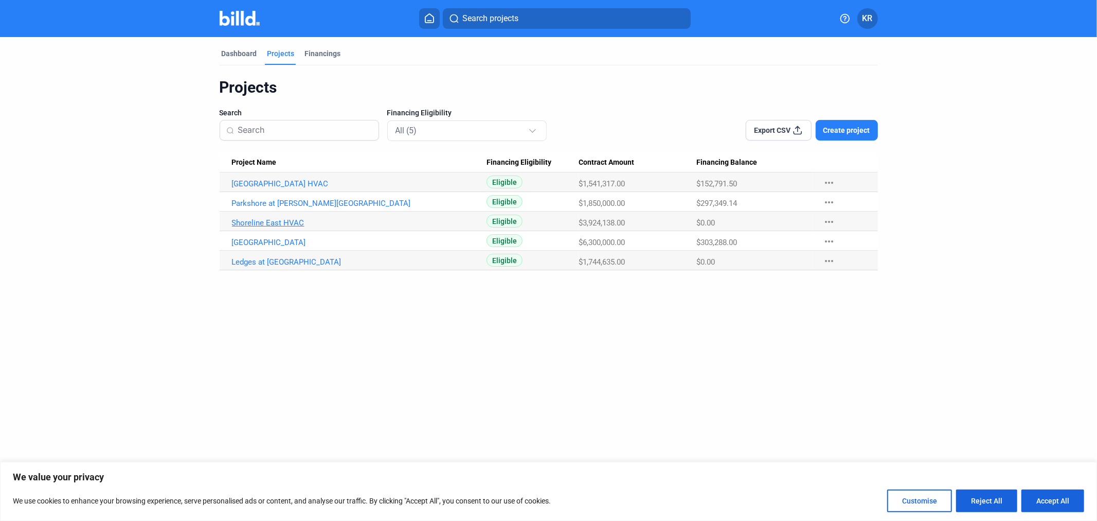
click at [294, 225] on link "Shoreline East HVAC" at bounding box center [359, 222] width 255 height 9
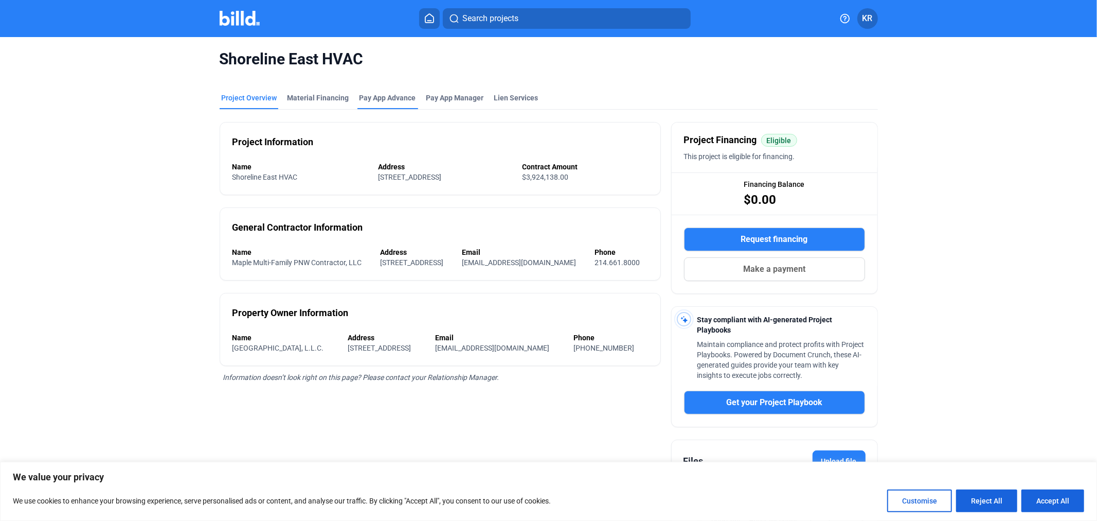
click at [384, 99] on div "Pay App Advance" at bounding box center [388, 98] width 57 height 10
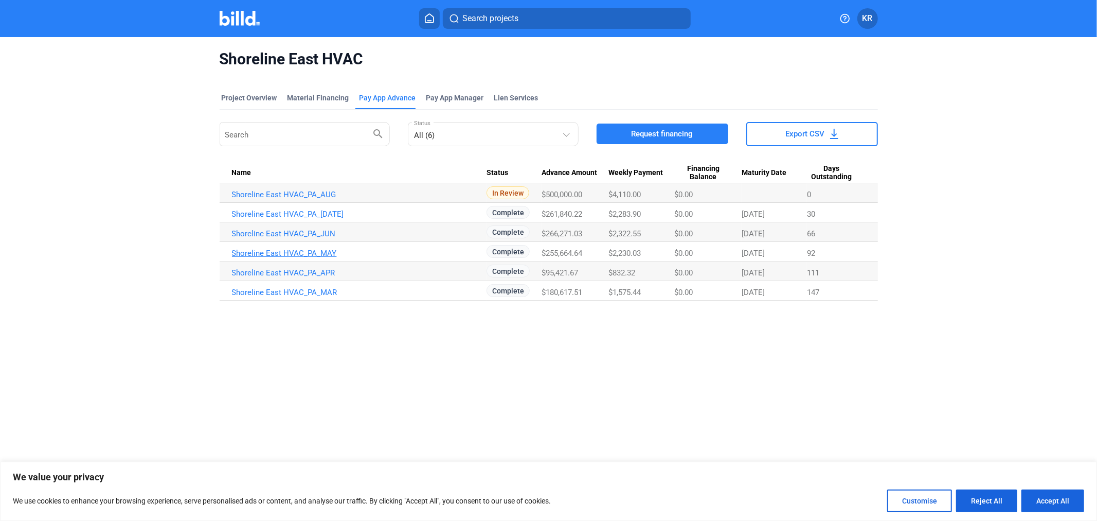
click at [344, 251] on link "Shoreline East HVAC_PA_MAY" at bounding box center [359, 252] width 255 height 9
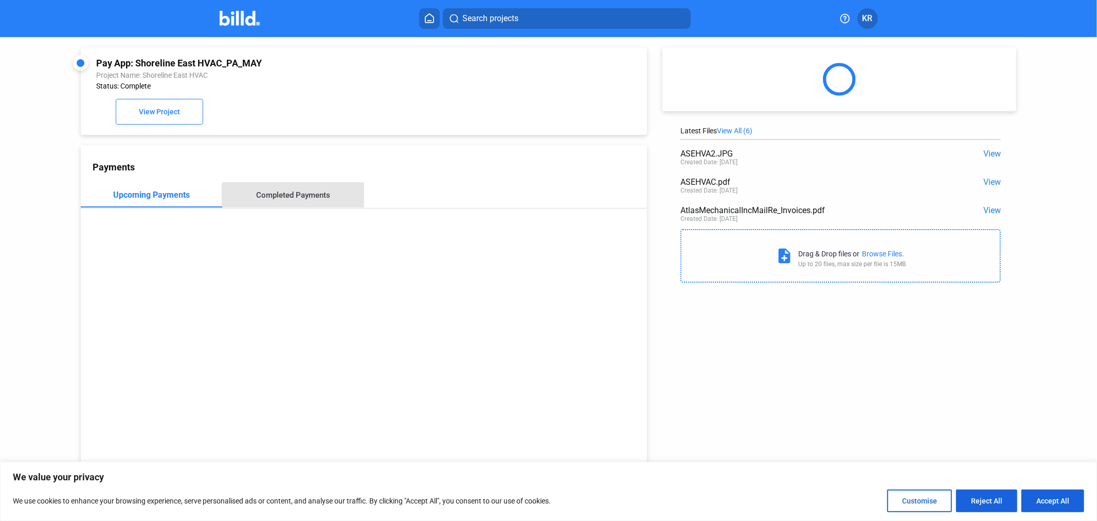
click at [322, 201] on div "Completed Payments" at bounding box center [292, 195] width 141 height 25
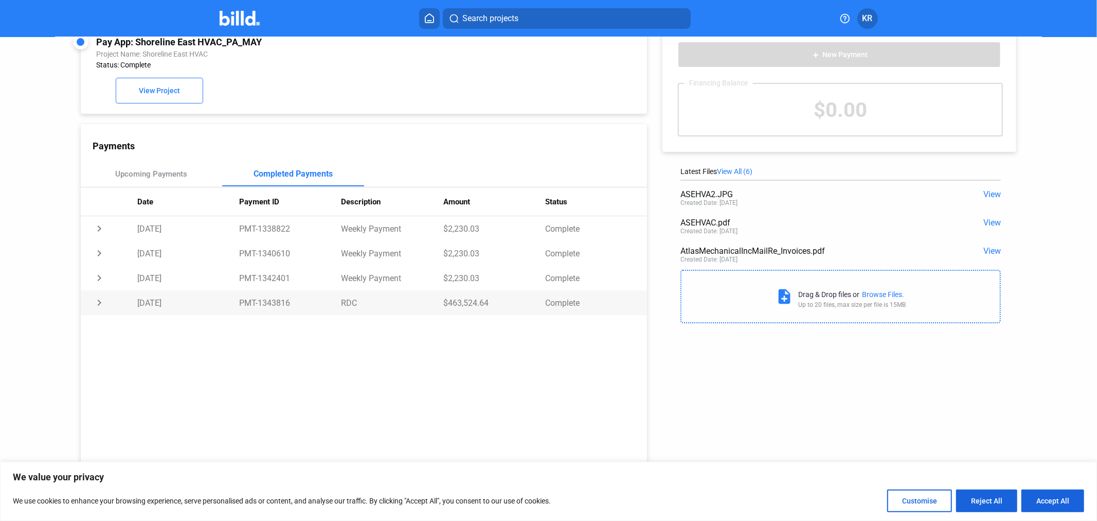
scroll to position [27, 0]
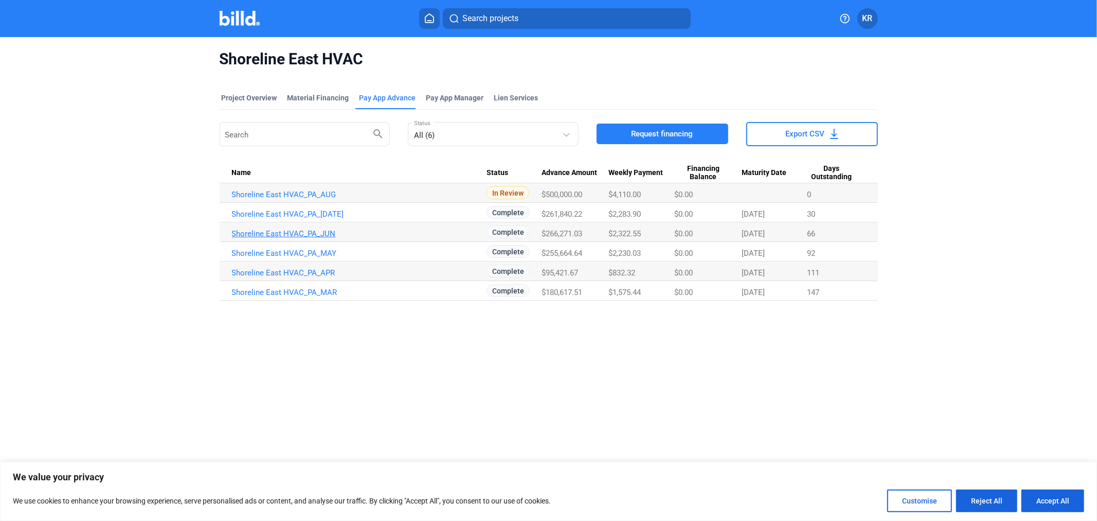
click at [327, 234] on link "Shoreline East HVAC_PA_JUN" at bounding box center [359, 233] width 255 height 9
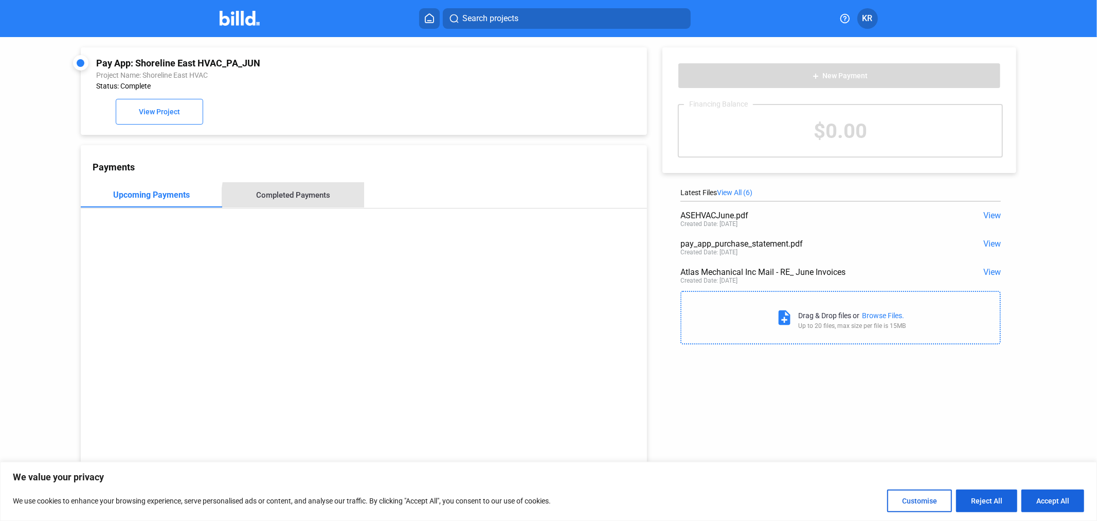
click at [312, 199] on div "Completed Payments" at bounding box center [293, 194] width 74 height 9
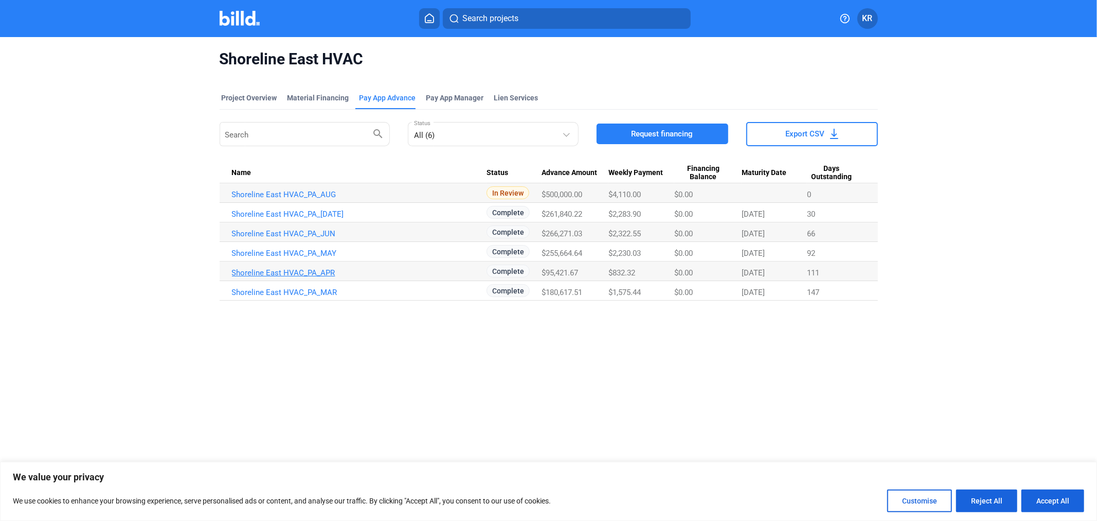
click at [331, 274] on link "Shoreline East HVAC_PA_APR" at bounding box center [359, 272] width 255 height 9
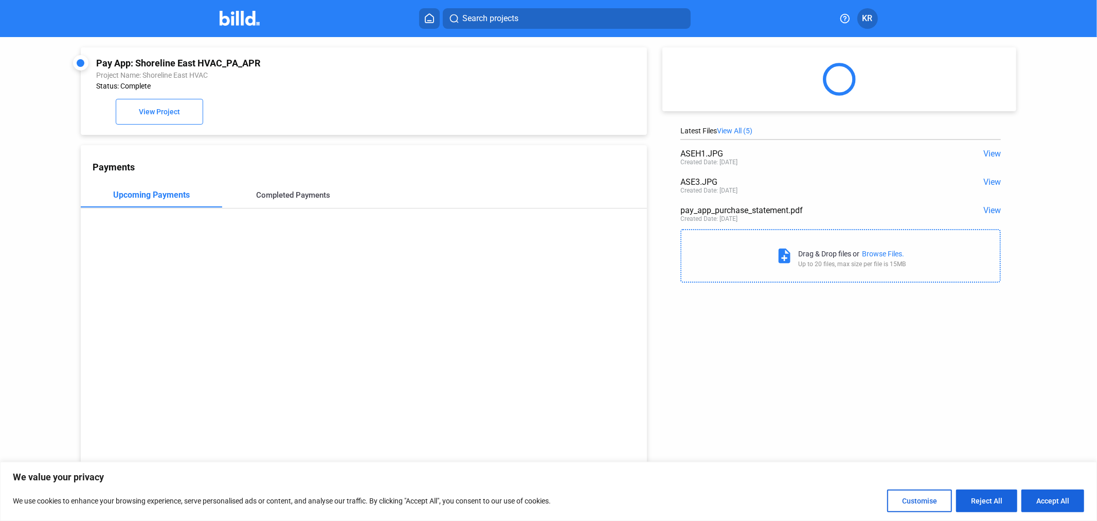
click at [296, 200] on div "Completed Payments" at bounding box center [293, 194] width 74 height 9
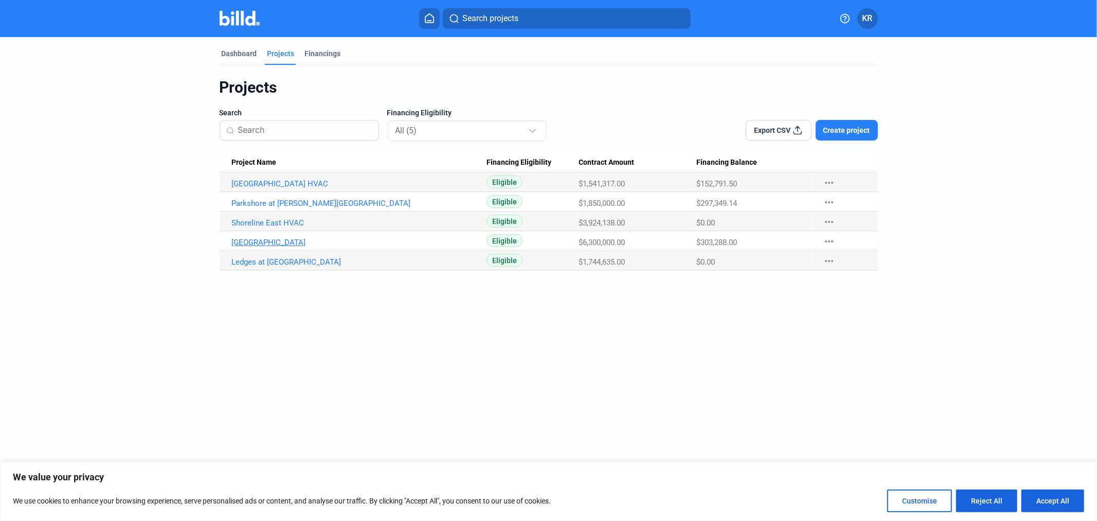
click at [276, 243] on link "[GEOGRAPHIC_DATA]" at bounding box center [359, 242] width 255 height 9
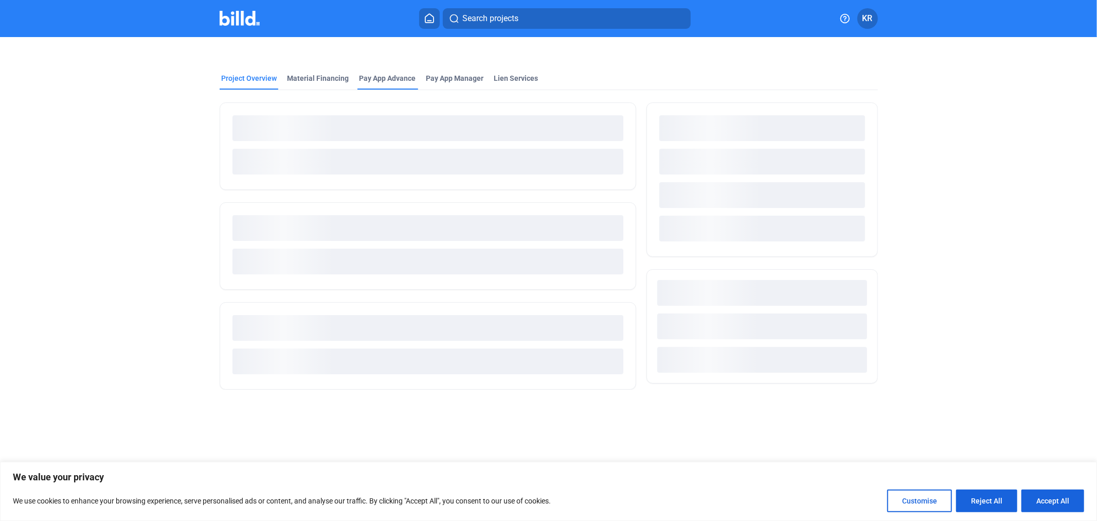
click at [388, 81] on div "Pay App Advance" at bounding box center [388, 78] width 57 height 10
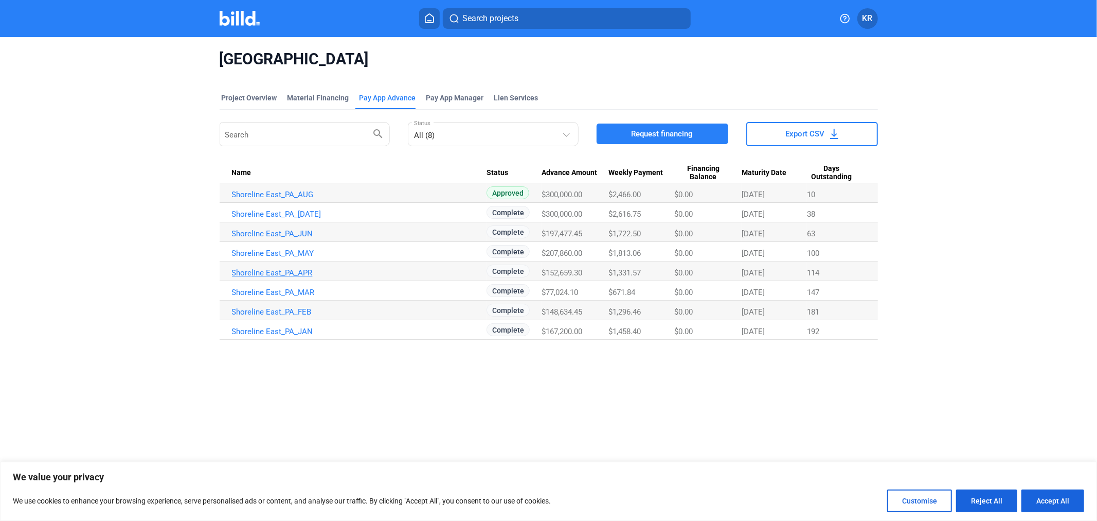
click at [308, 274] on link "Shoreline East_PA_APR" at bounding box center [359, 272] width 255 height 9
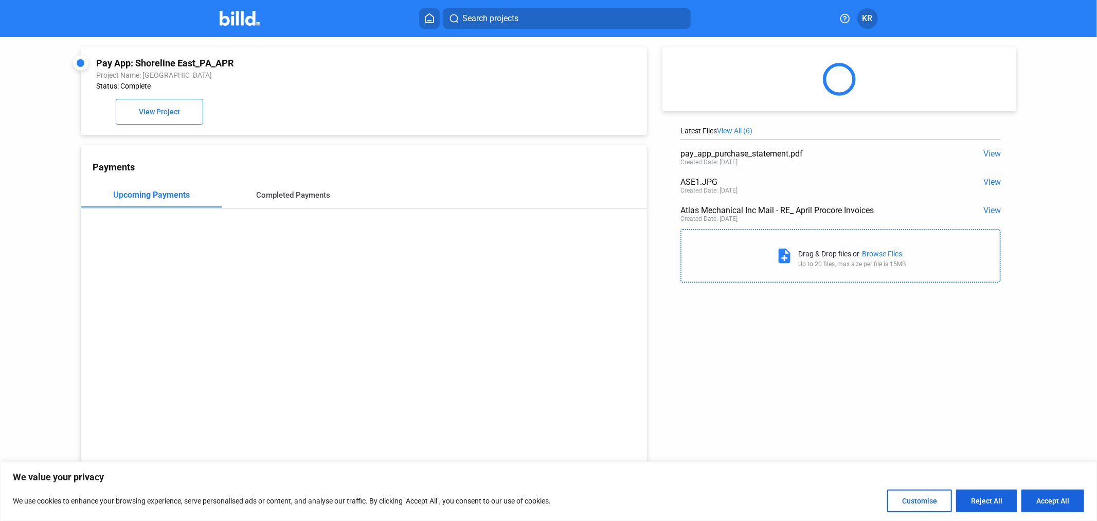
click at [327, 186] on div "Completed Payments" at bounding box center [292, 195] width 141 height 25
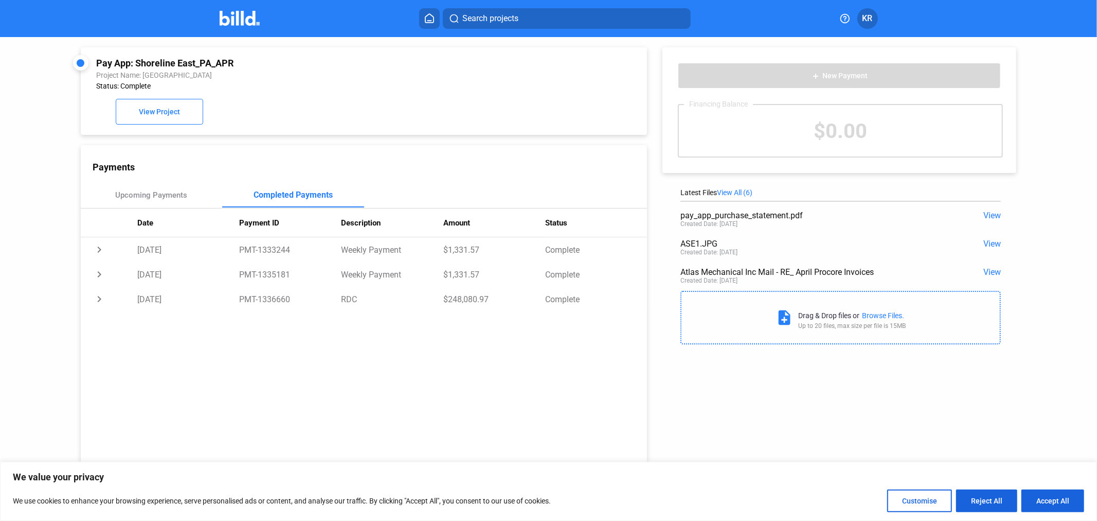
scroll to position [27, 0]
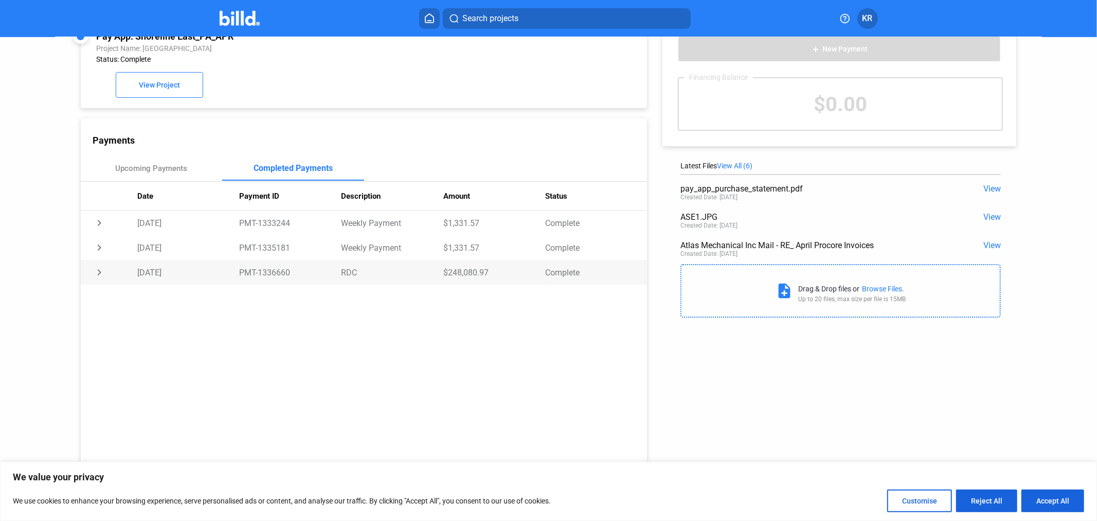
click at [100, 269] on td "chevron_right" at bounding box center [109, 272] width 57 height 25
click at [236, 20] on img at bounding box center [240, 18] width 41 height 15
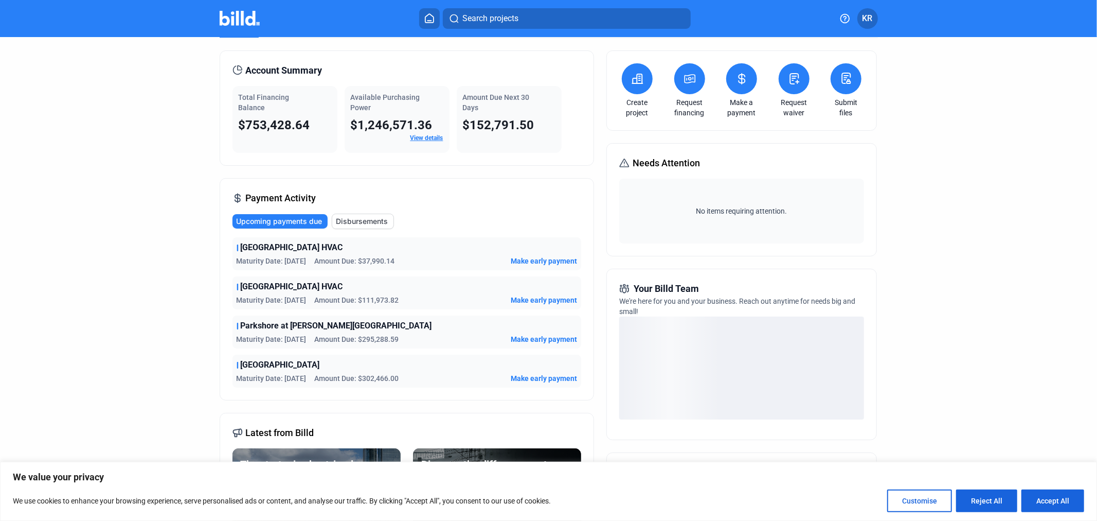
click at [157, 145] on dashboard "Dashboard Projects Financings Account Summary Total Financing Balance $753,428.…" at bounding box center [549, 334] width 988 height 648
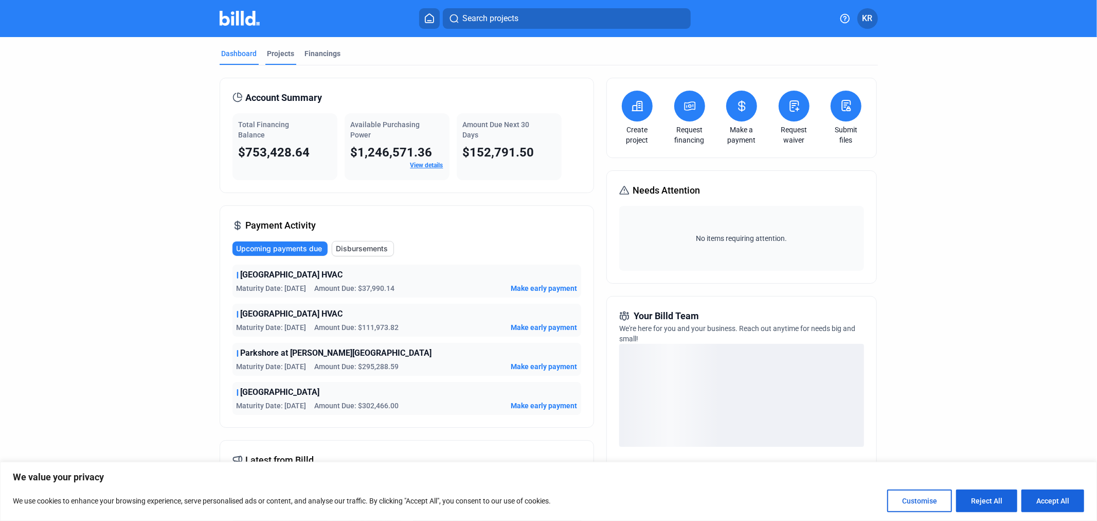
click at [270, 51] on div "Projects" at bounding box center [280, 53] width 27 height 10
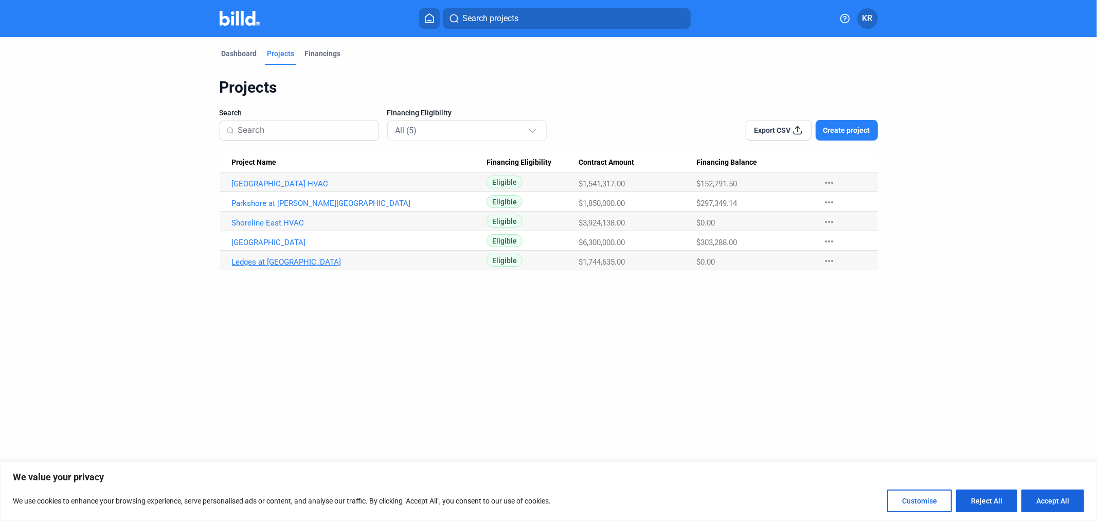
click at [275, 258] on link "Ledges at [GEOGRAPHIC_DATA]" at bounding box center [359, 261] width 255 height 9
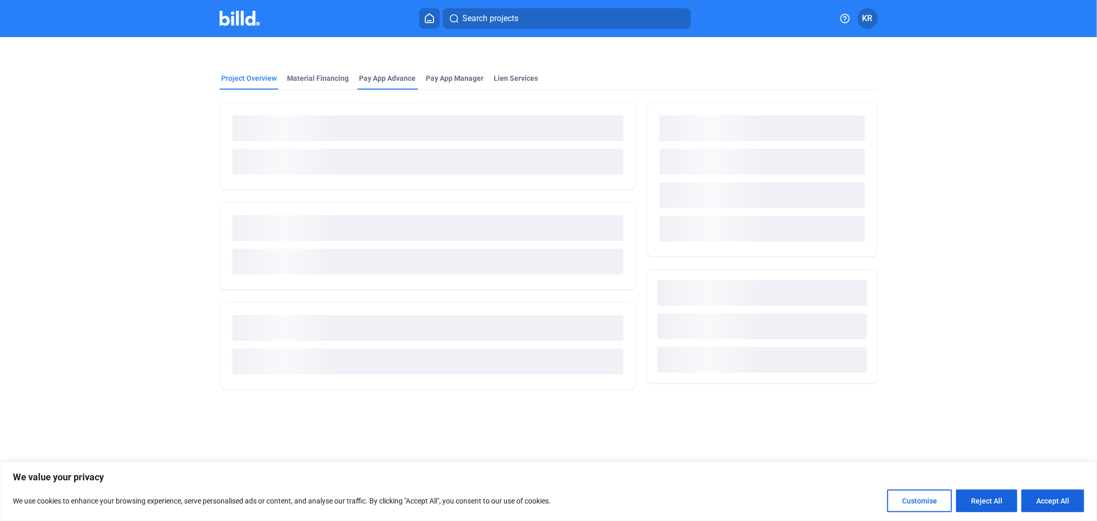
click at [386, 77] on div "Pay App Advance" at bounding box center [388, 78] width 57 height 10
